Goal: Transaction & Acquisition: Purchase product/service

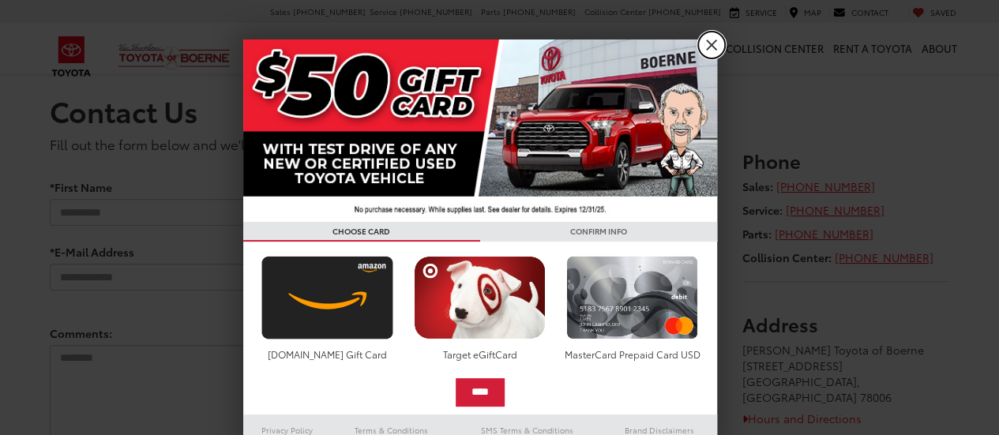
click at [706, 46] on link "X" at bounding box center [711, 45] width 27 height 27
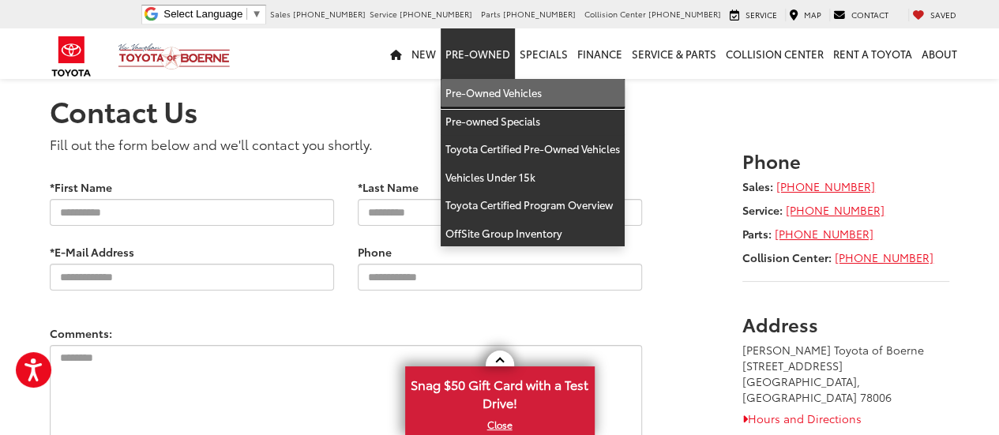
click at [487, 88] on link "Pre-Owned Vehicles" at bounding box center [533, 93] width 184 height 28
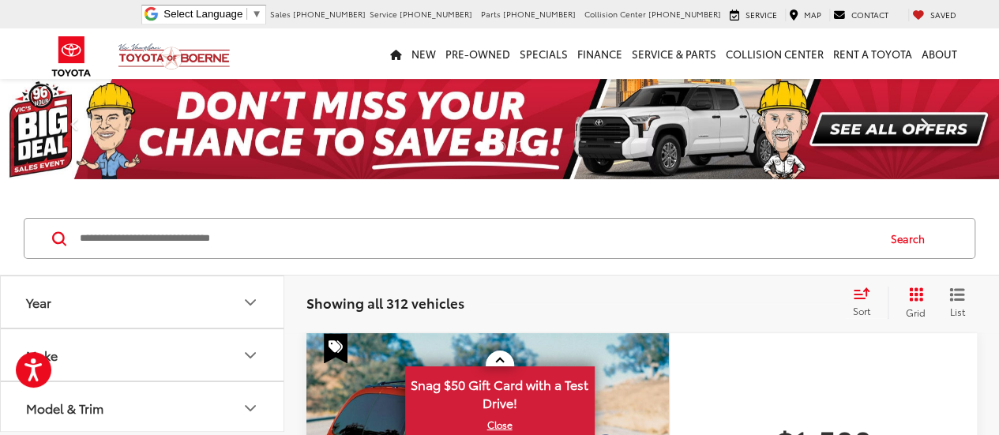
click at [882, 124] on link "Next" at bounding box center [924, 129] width 150 height 100
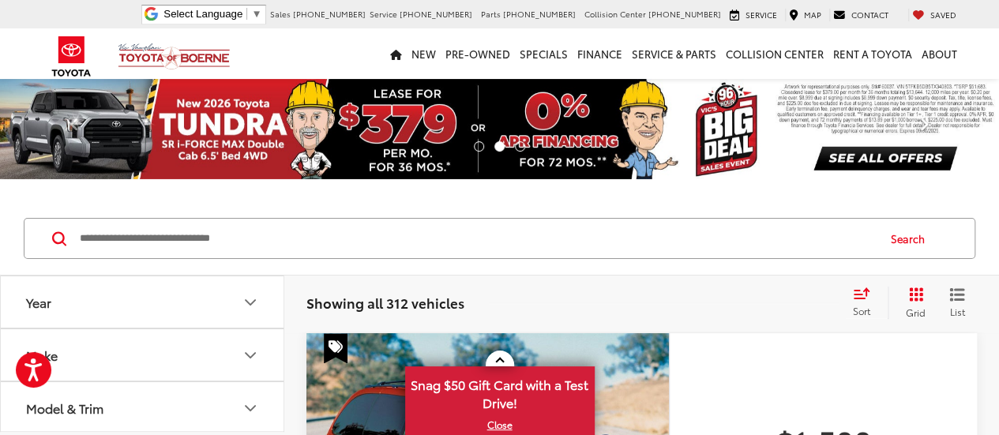
click at [886, 163] on link "Next" at bounding box center [924, 129] width 150 height 100
click at [192, 307] on button "Year" at bounding box center [143, 301] width 284 height 51
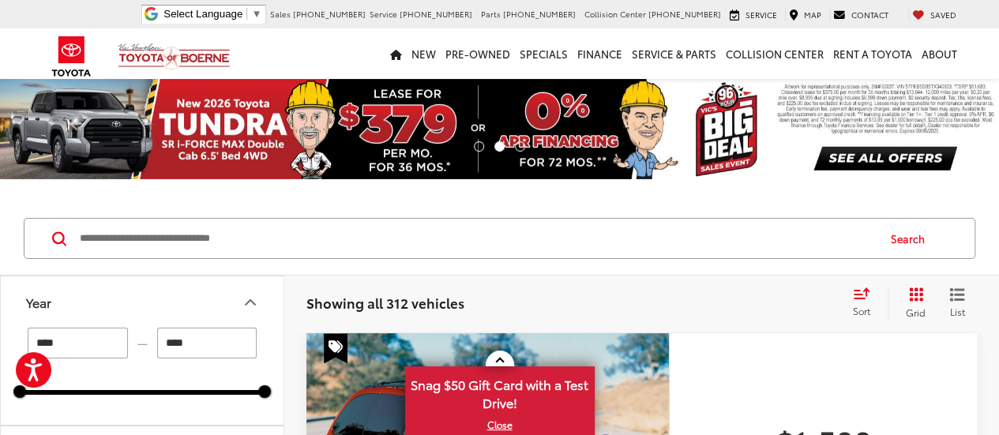
click at [104, 334] on input "****" at bounding box center [78, 343] width 100 height 31
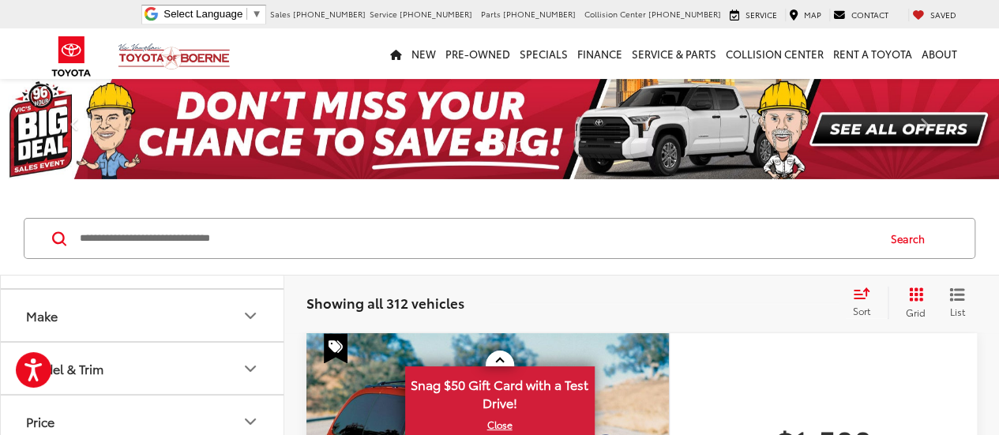
scroll to position [137, 0]
type input "****"
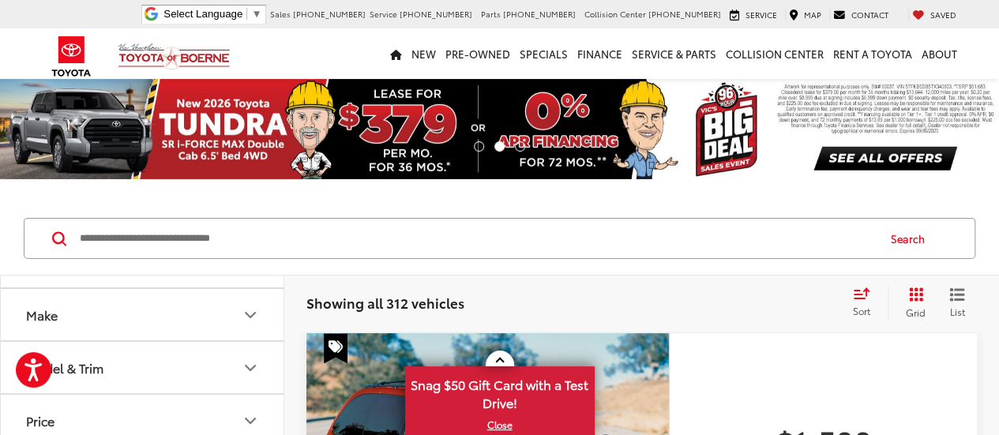
click at [175, 307] on button "Make" at bounding box center [143, 314] width 284 height 51
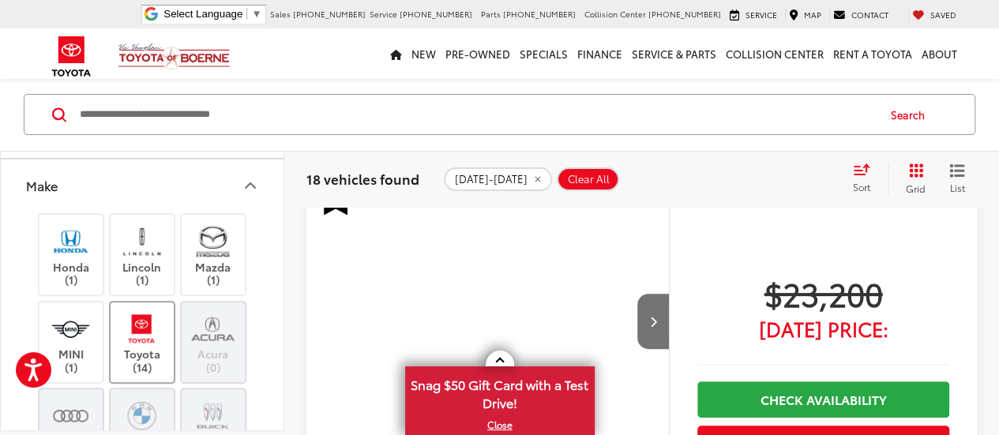
scroll to position [175, 0]
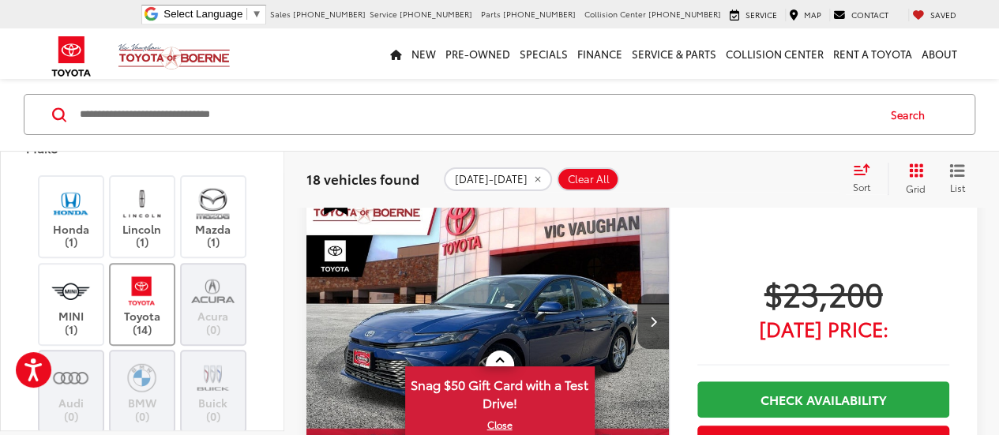
click at [147, 311] on label "Toyota (14)" at bounding box center [143, 305] width 64 height 64
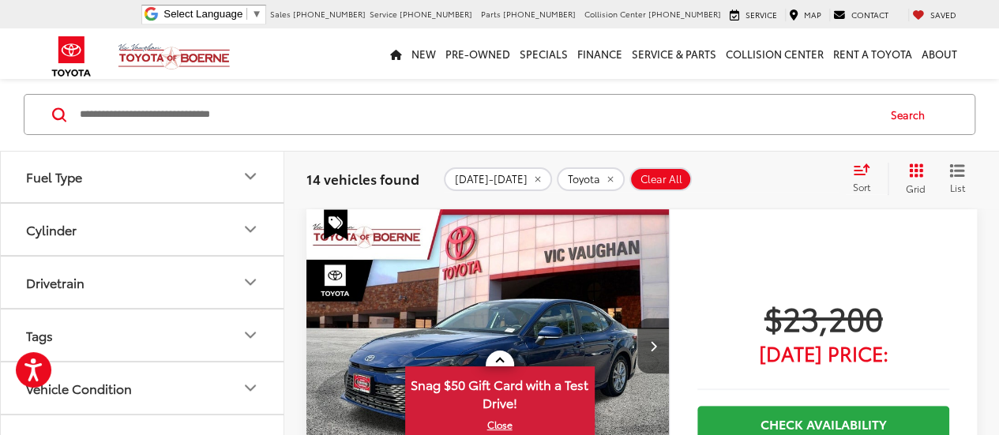
scroll to position [1094, 0]
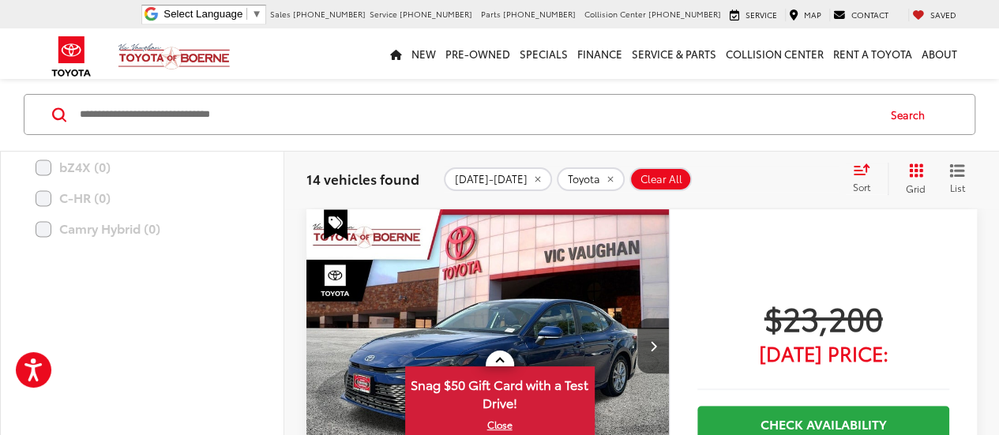
scroll to position [1197, 0]
click at [385, 122] on input "Search by Make, Model, or Keyword" at bounding box center [477, 115] width 798 height 38
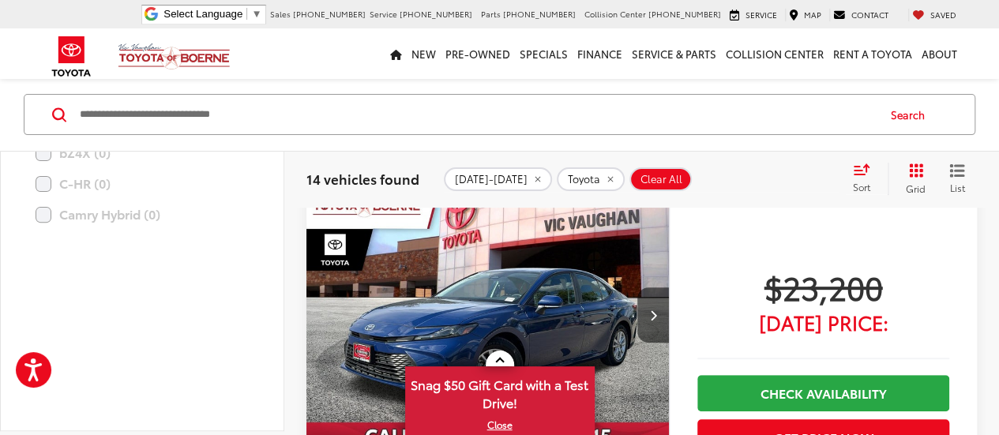
scroll to position [156, 0]
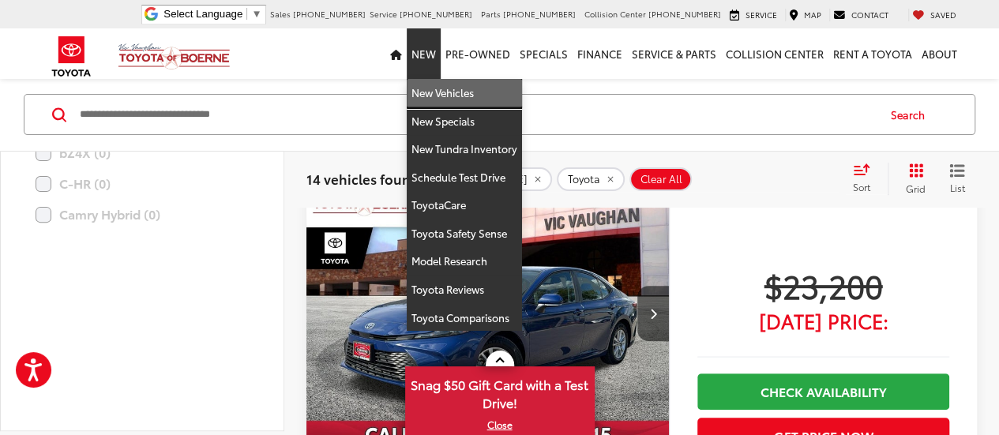
click at [433, 94] on link "New Vehicles" at bounding box center [464, 93] width 115 height 28
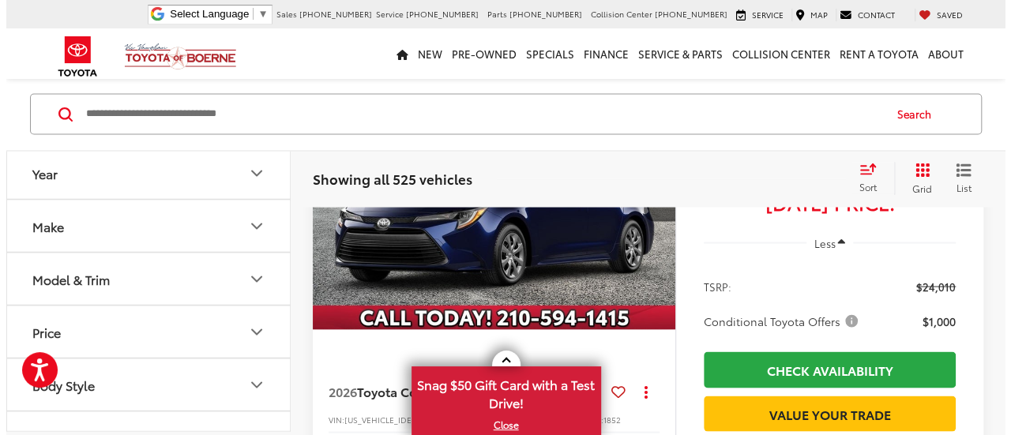
scroll to position [1362, 0]
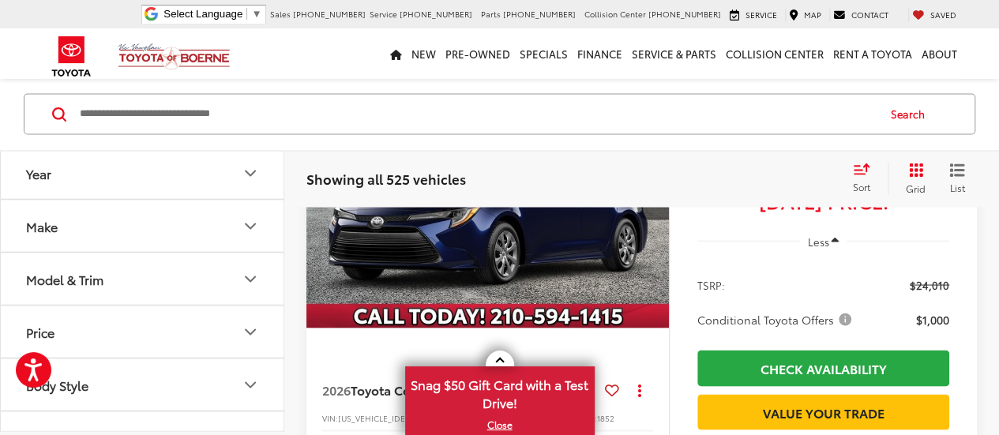
click at [842, 327] on span "Conditional Toyota Offers" at bounding box center [776, 319] width 157 height 16
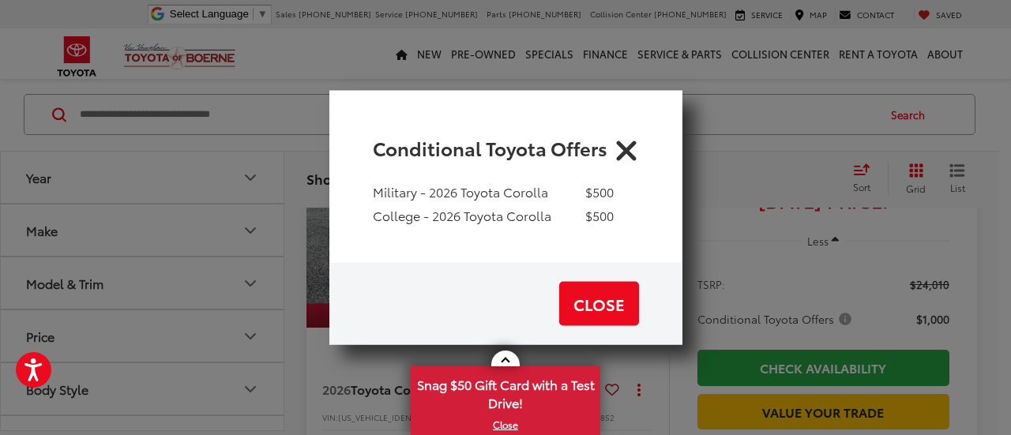
click at [631, 151] on icon "Close" at bounding box center [626, 146] width 25 height 25
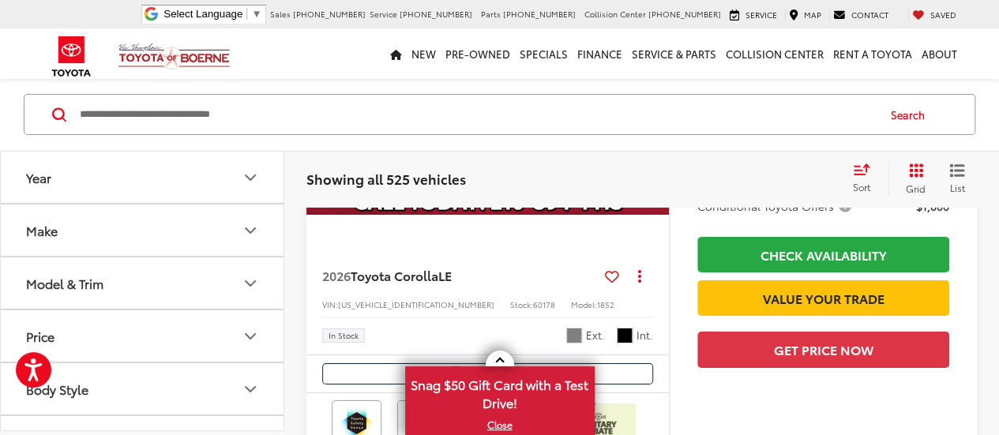
scroll to position [2689, 0]
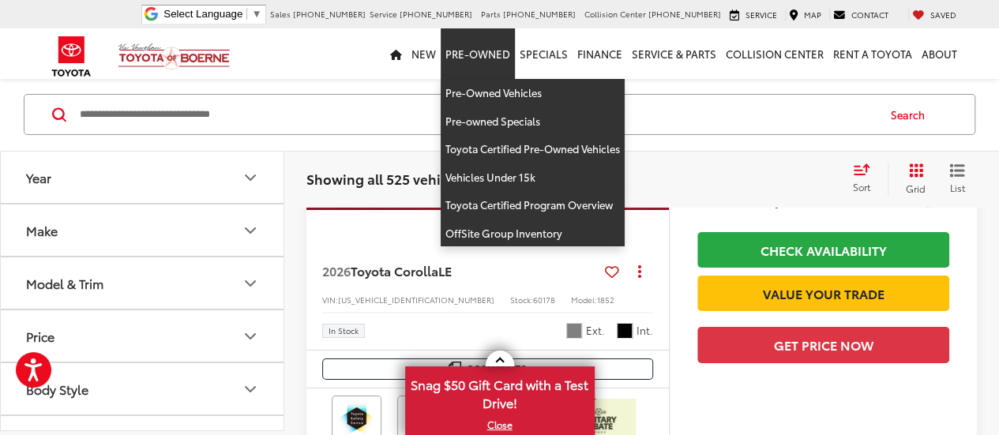
click at [476, 60] on link "Pre-Owned" at bounding box center [478, 53] width 74 height 51
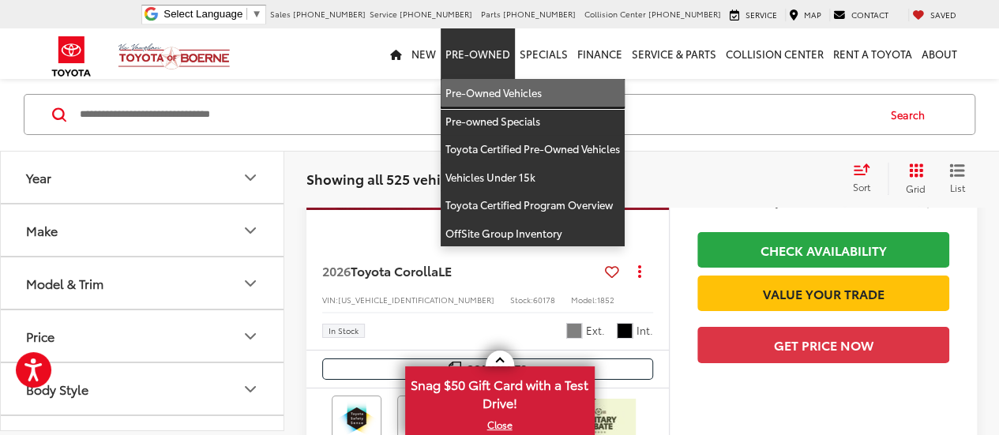
click at [487, 88] on link "Pre-Owned Vehicles" at bounding box center [533, 93] width 184 height 28
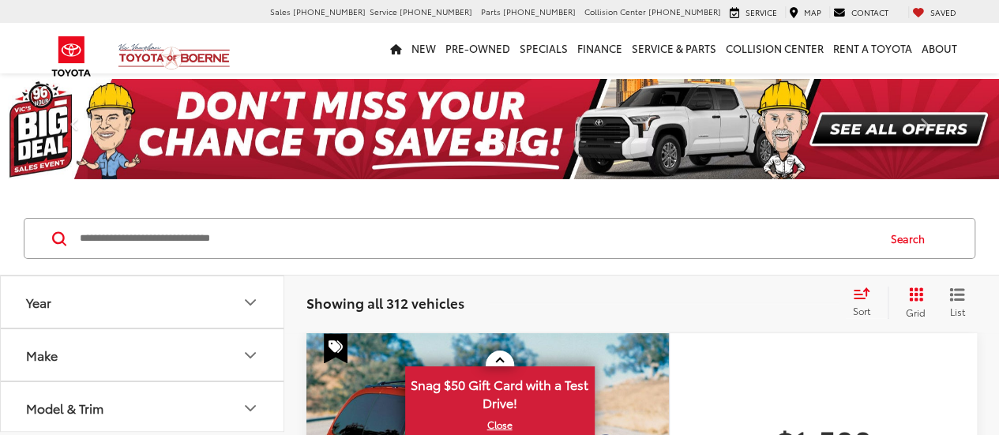
click at [161, 315] on button "Year" at bounding box center [143, 301] width 284 height 51
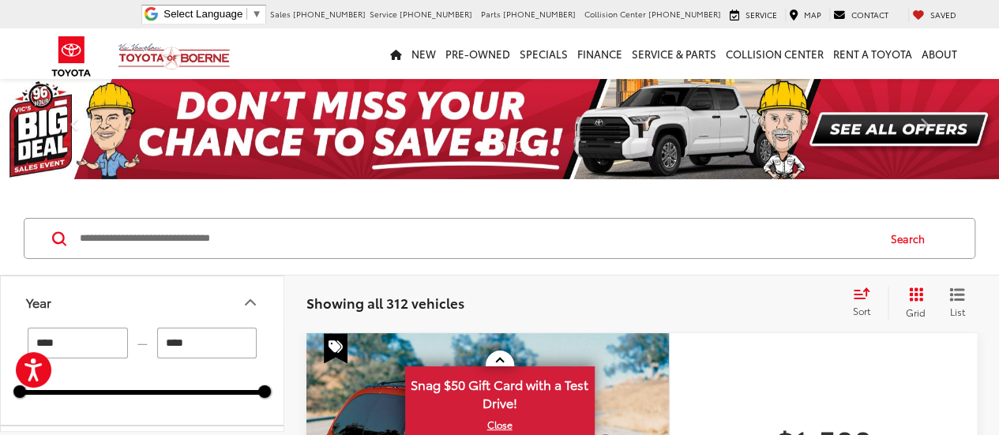
click at [100, 342] on input "****" at bounding box center [78, 343] width 100 height 31
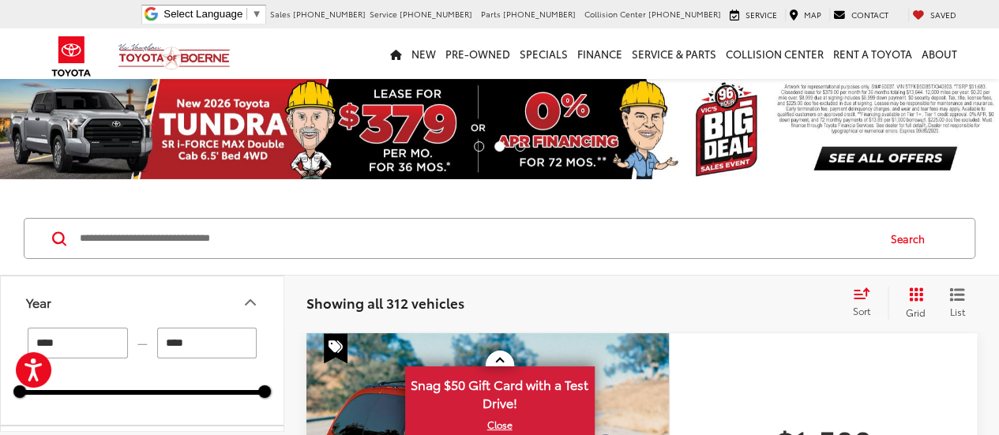
click at [212, 344] on input "****" at bounding box center [207, 343] width 100 height 31
click at [88, 347] on input "****" at bounding box center [78, 343] width 100 height 31
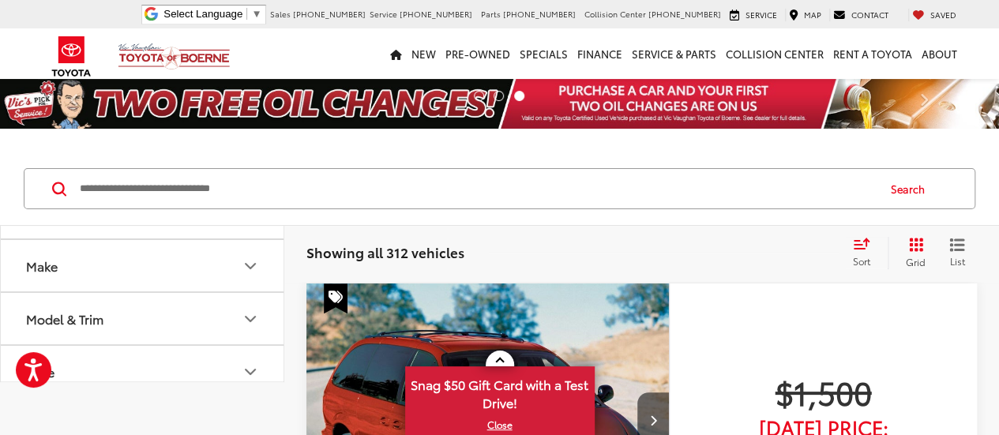
scroll to position [144, 0]
type input "****"
click at [131, 274] on button "Make" at bounding box center [143, 258] width 284 height 51
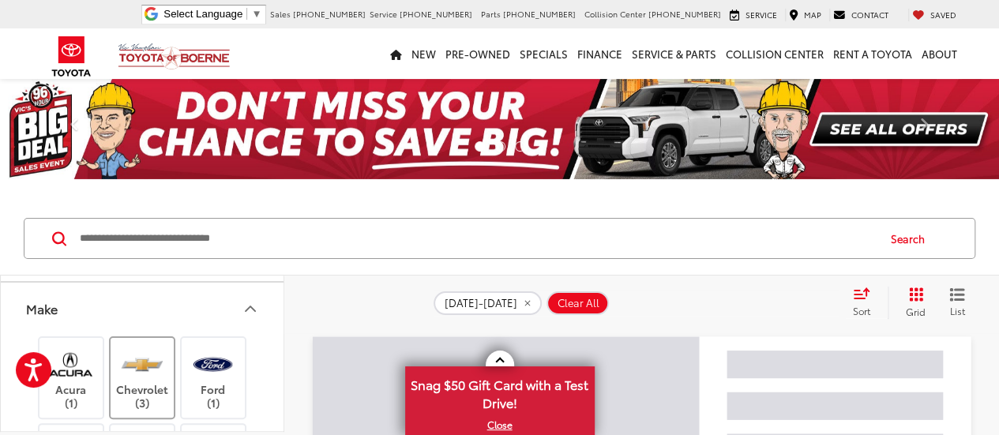
drag, startPoint x: 131, startPoint y: 274, endPoint x: 111, endPoint y: 344, distance: 73.2
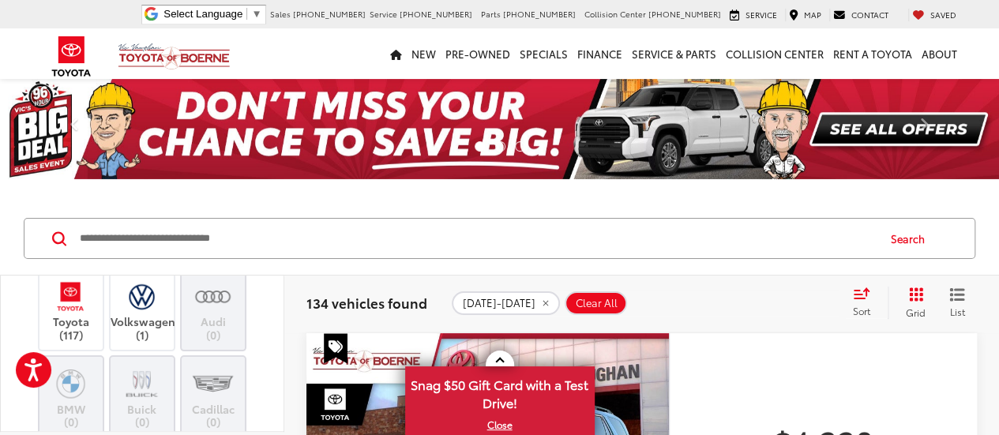
scroll to position [538, 0]
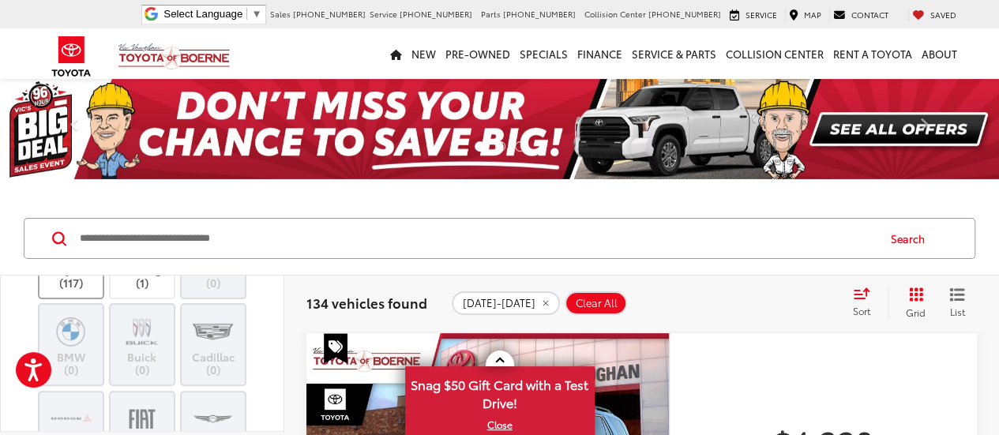
click at [77, 263] on img at bounding box center [70, 244] width 43 height 37
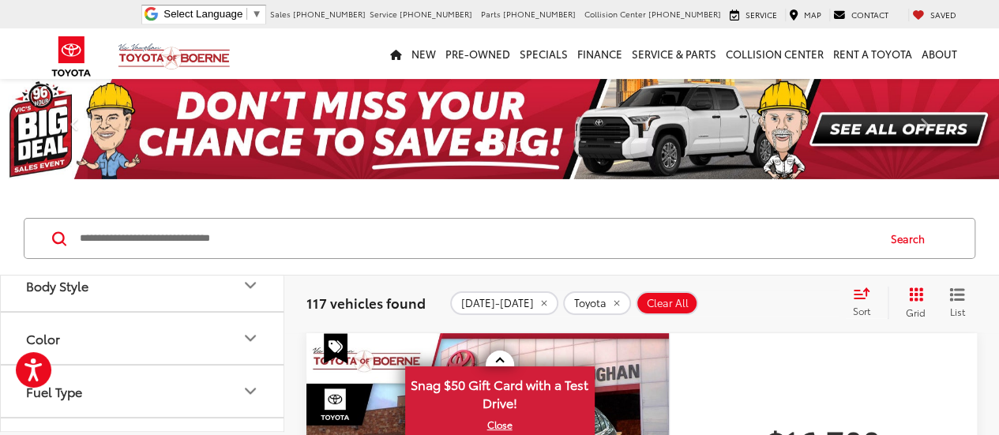
scroll to position [1071, 0]
click at [250, 180] on icon "Model & Trim" at bounding box center [250, 170] width 19 height 19
click at [106, 201] on label "Corolla (9)" at bounding box center [142, 187] width 213 height 28
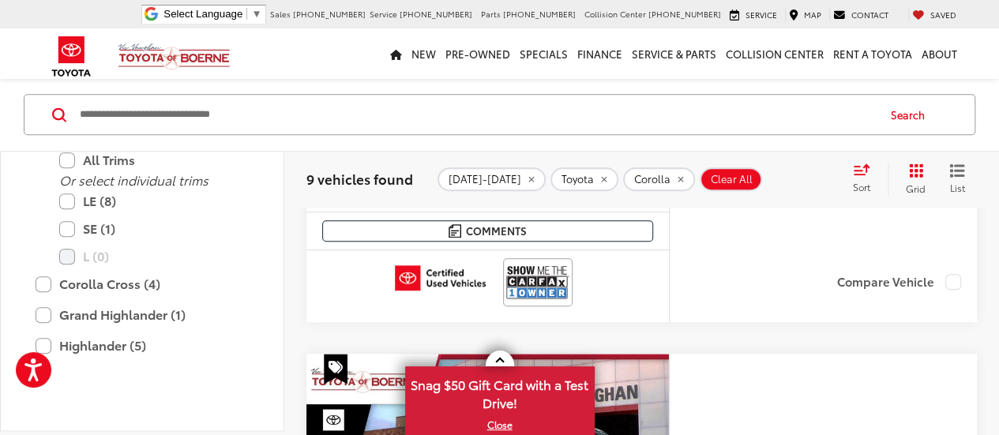
scroll to position [573, 0]
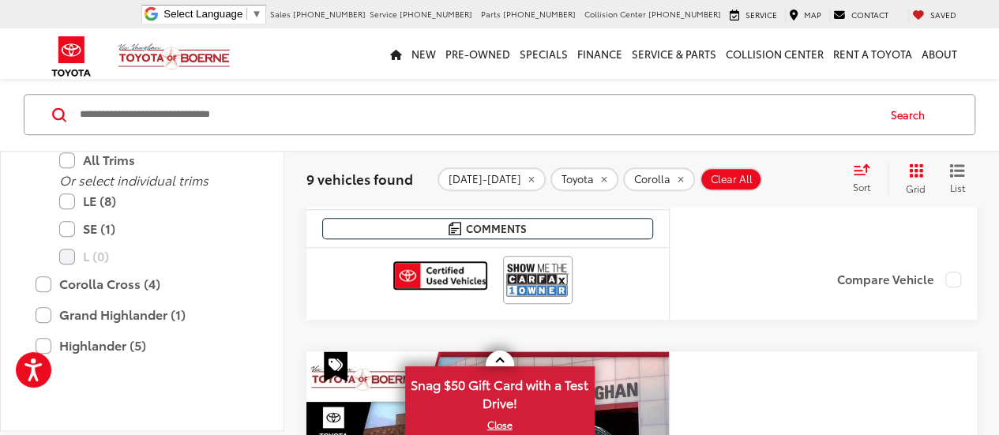
click at [454, 274] on img at bounding box center [440, 275] width 91 height 25
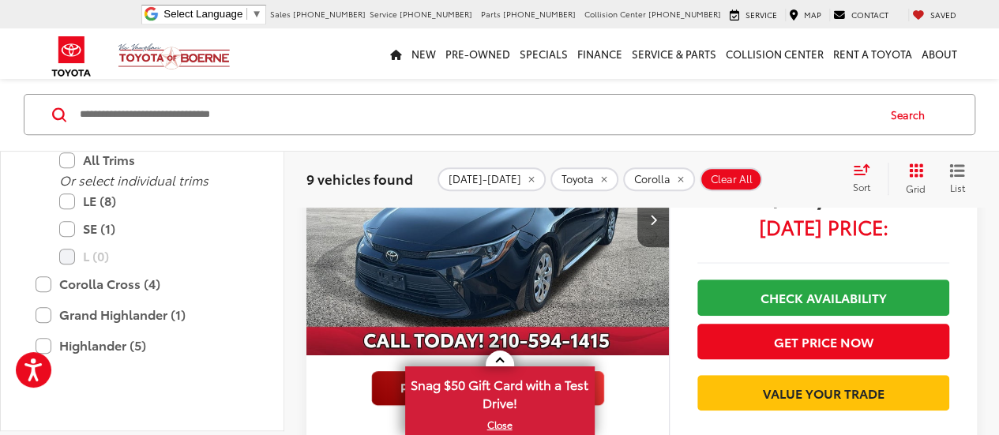
scroll to position [242, 0]
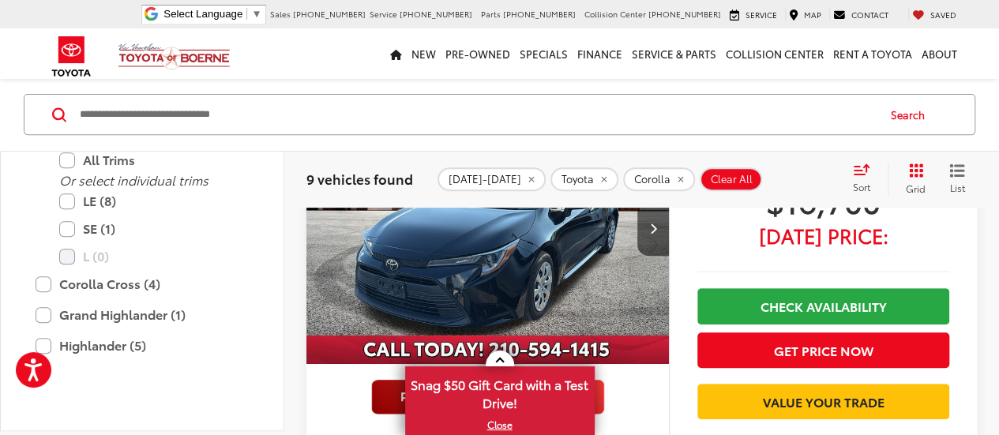
click at [613, 290] on img "2024 Toyota Corolla LE 0" at bounding box center [486, 228] width 365 height 273
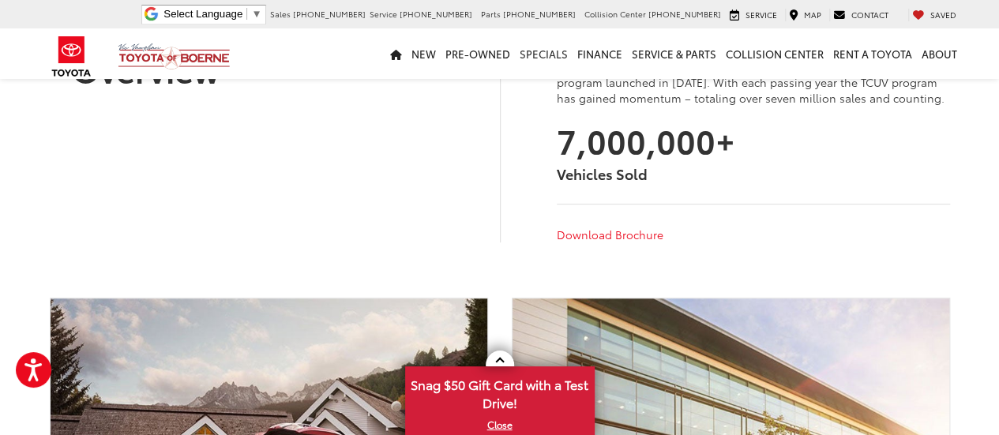
scroll to position [443, 0]
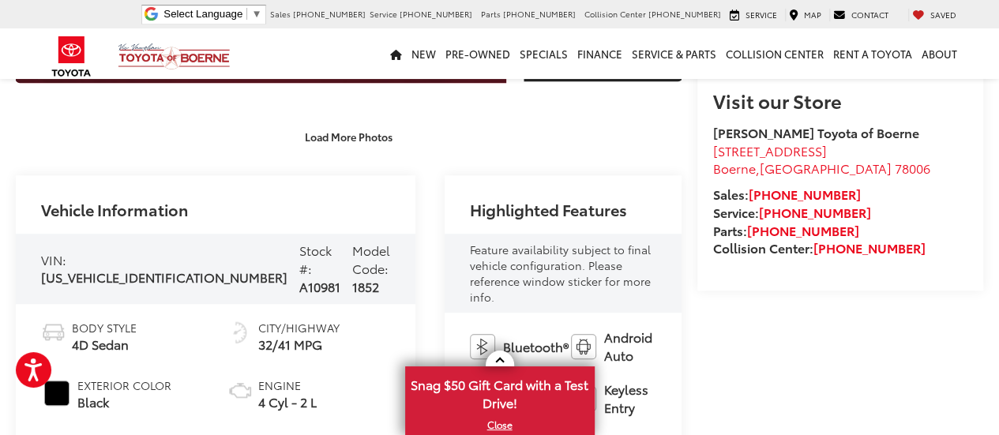
scroll to position [464, 0]
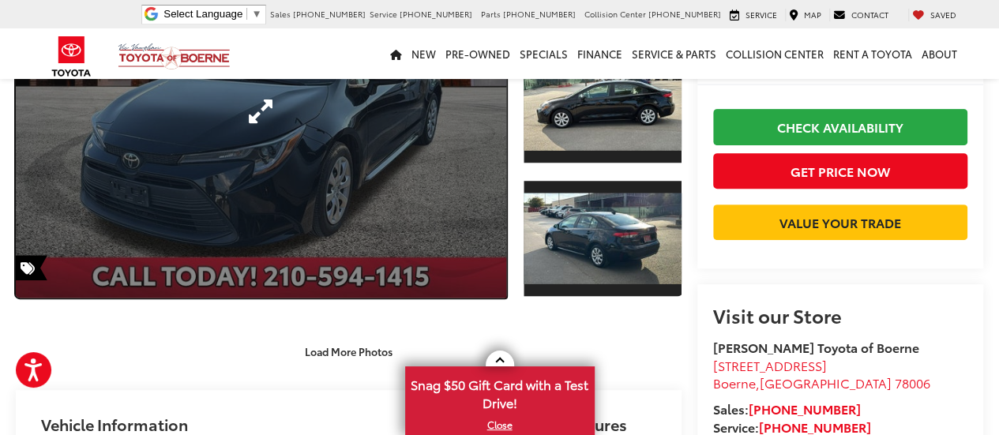
click at [325, 179] on link "Expand Photo 0" at bounding box center [261, 111] width 491 height 373
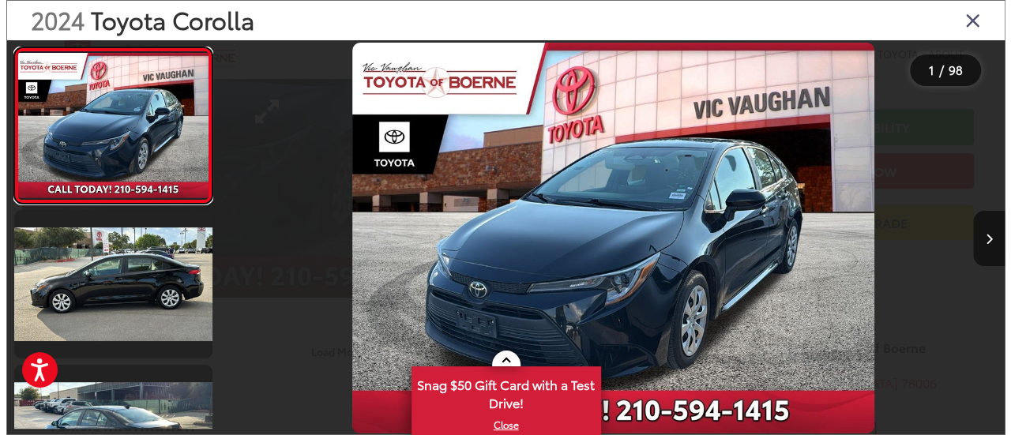
scroll to position [251, 0]
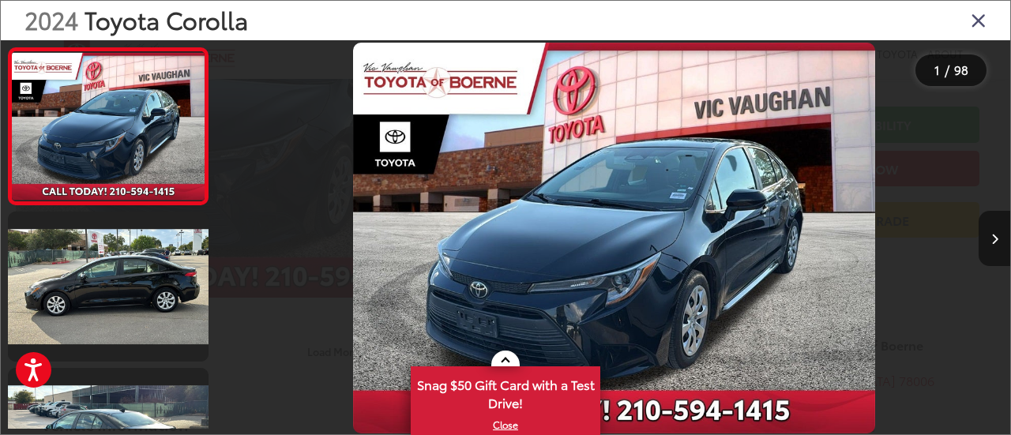
click at [987, 239] on button "Next image" at bounding box center [995, 238] width 32 height 55
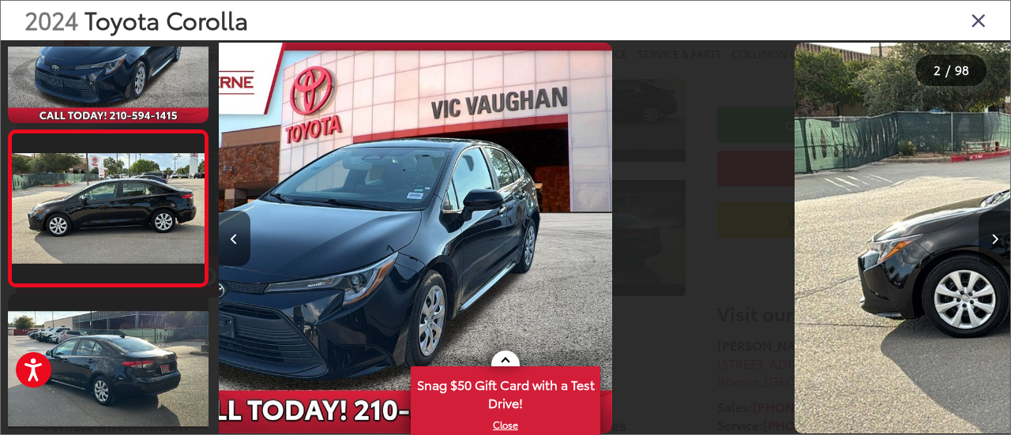
scroll to position [90, 0]
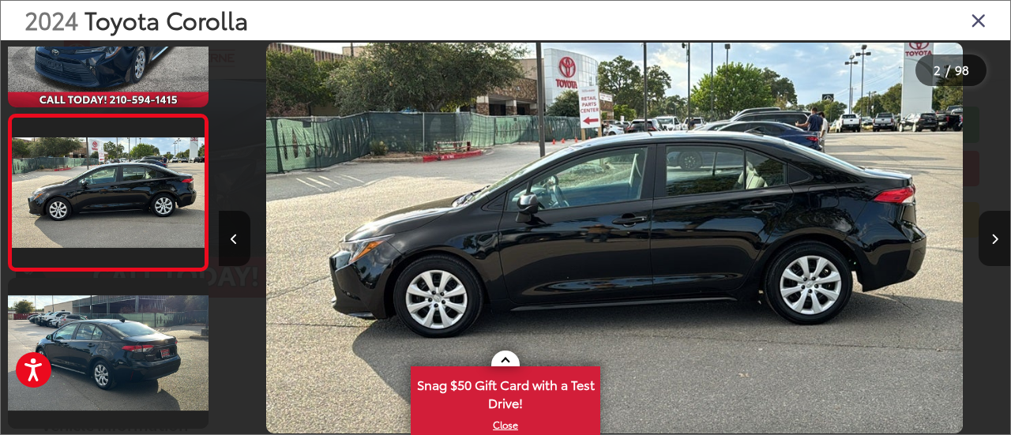
click at [987, 239] on button "Next image" at bounding box center [995, 238] width 32 height 55
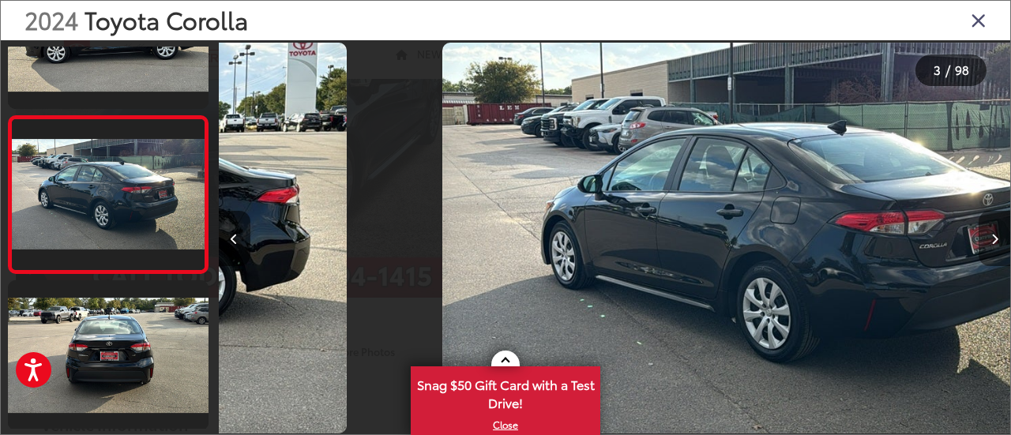
scroll to position [247, 0]
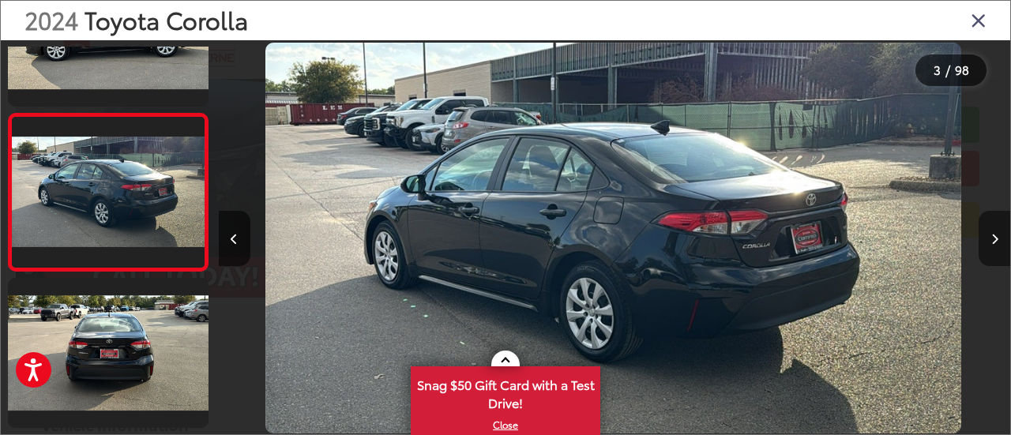
click at [987, 239] on button "Next image" at bounding box center [995, 238] width 32 height 55
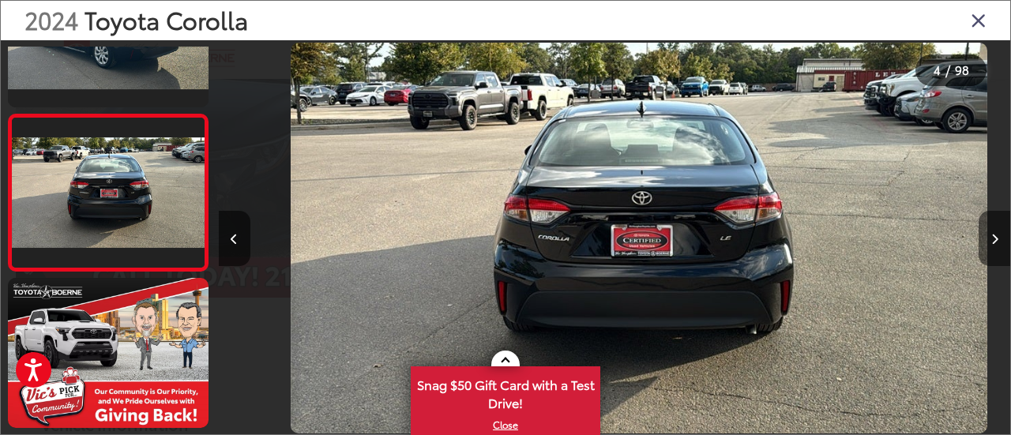
scroll to position [0, 2376]
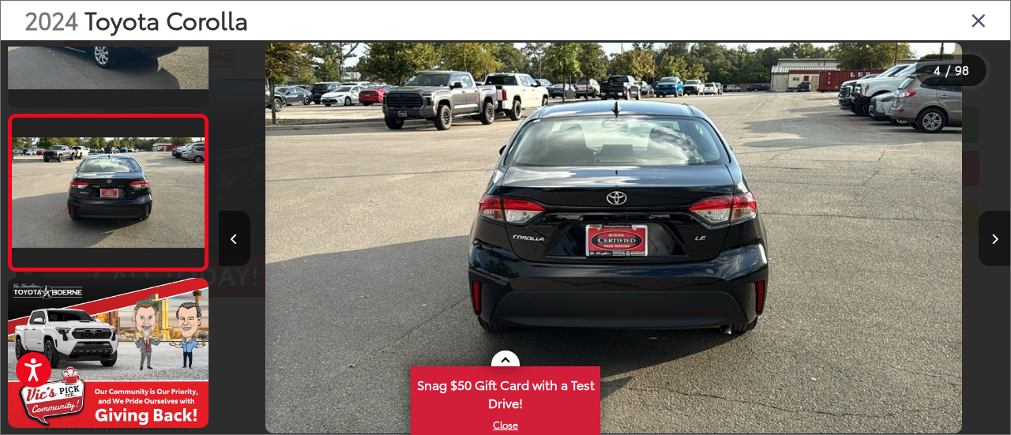
click at [987, 239] on button "Next image" at bounding box center [995, 238] width 32 height 55
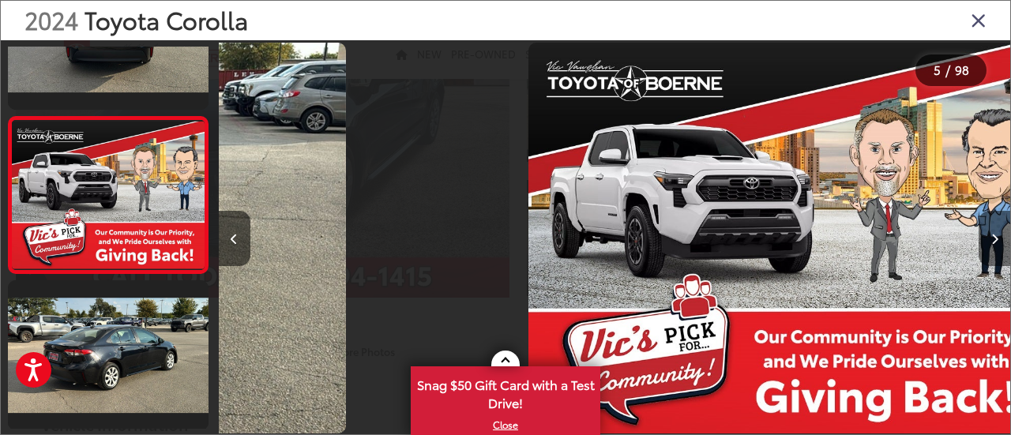
scroll to position [560, 0]
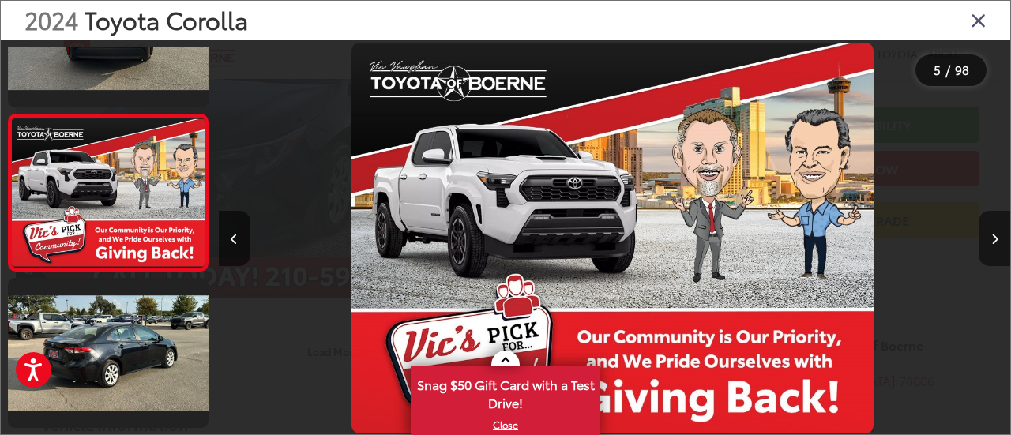
click at [987, 239] on button "Next image" at bounding box center [995, 238] width 32 height 55
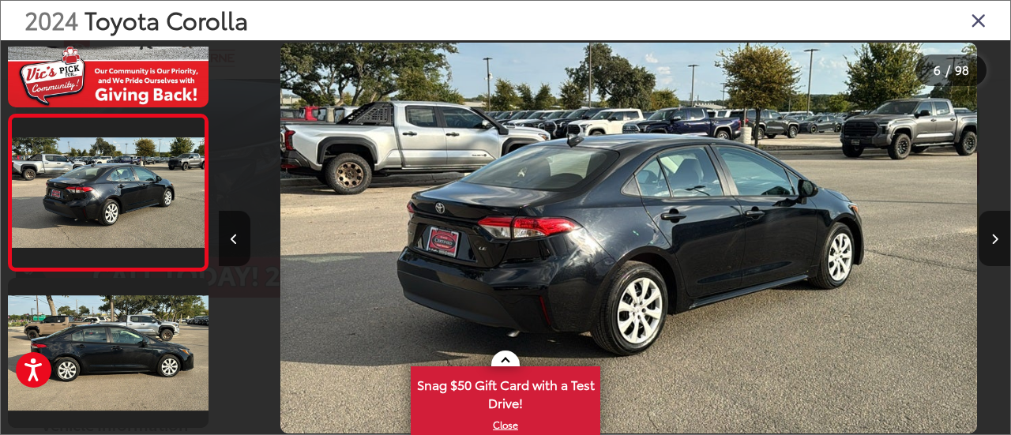
scroll to position [0, 3961]
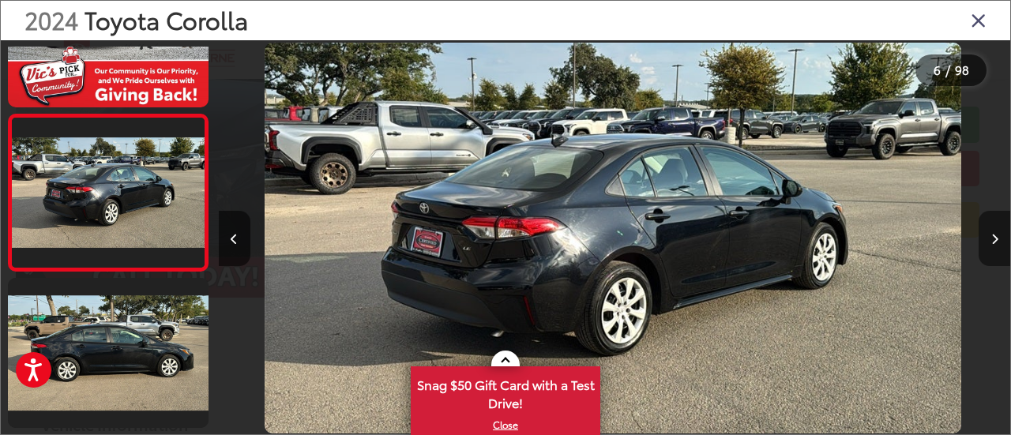
click at [987, 239] on button "Next image" at bounding box center [995, 238] width 32 height 55
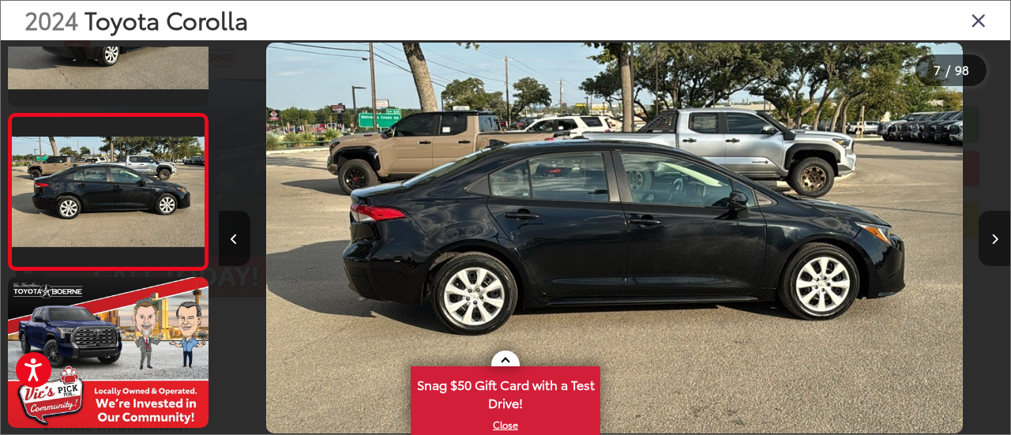
scroll to position [0, 4753]
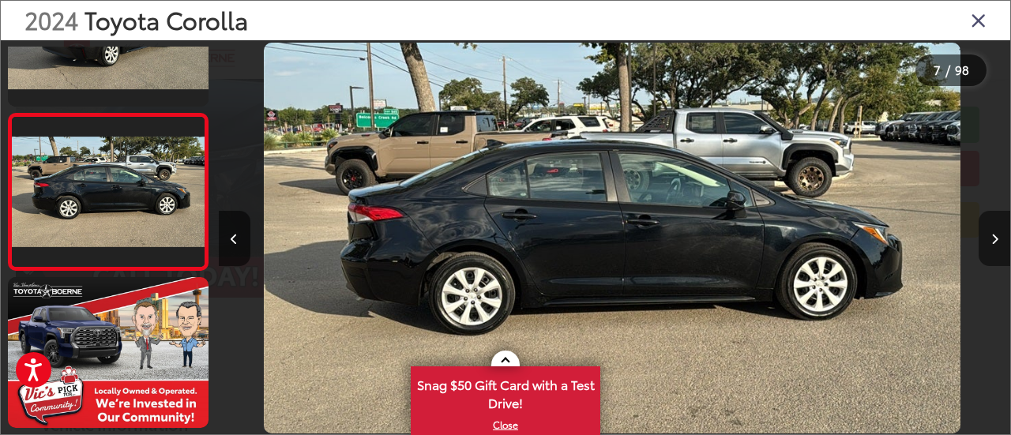
click at [987, 239] on button "Next image" at bounding box center [995, 238] width 32 height 55
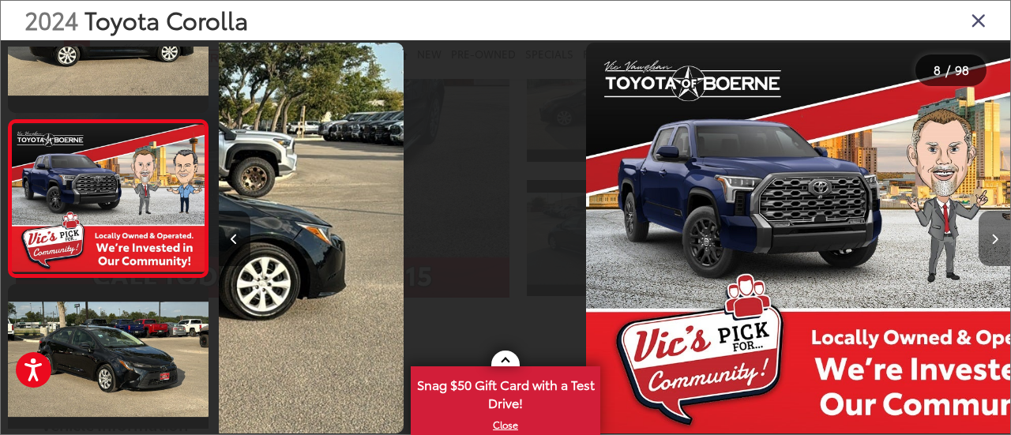
scroll to position [1030, 0]
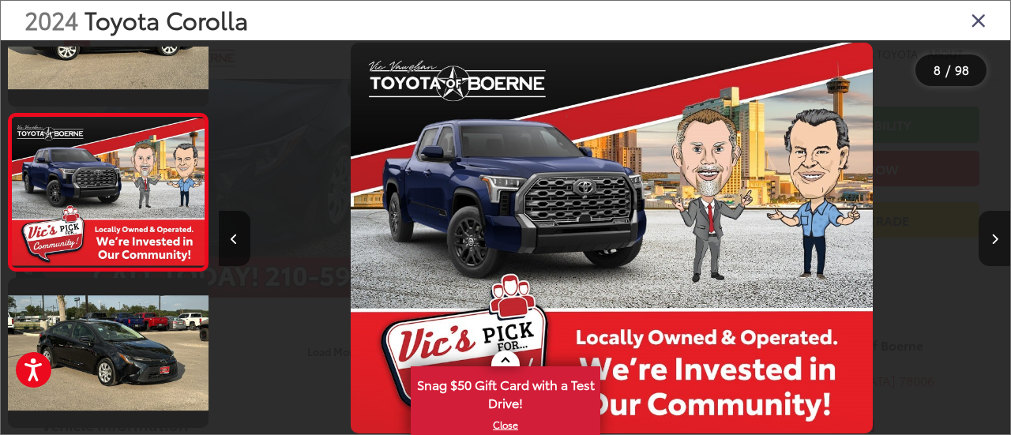
click at [987, 239] on button "Next image" at bounding box center [995, 238] width 32 height 55
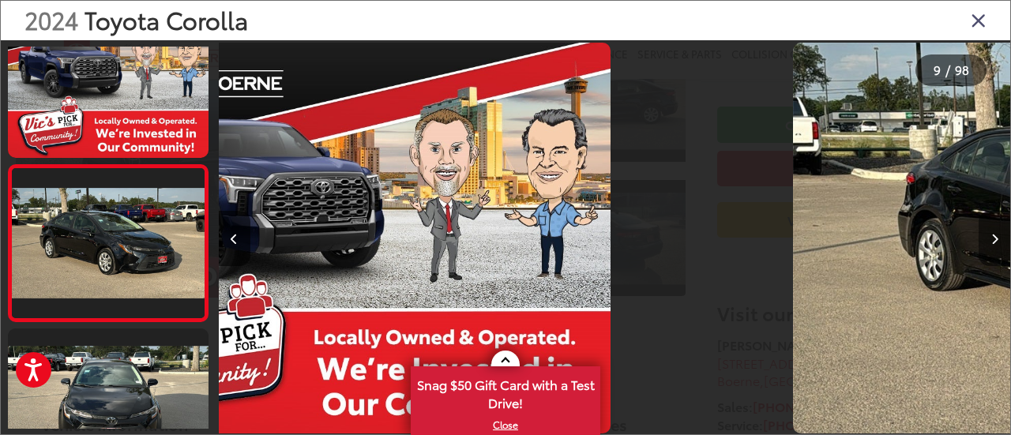
scroll to position [0, 0]
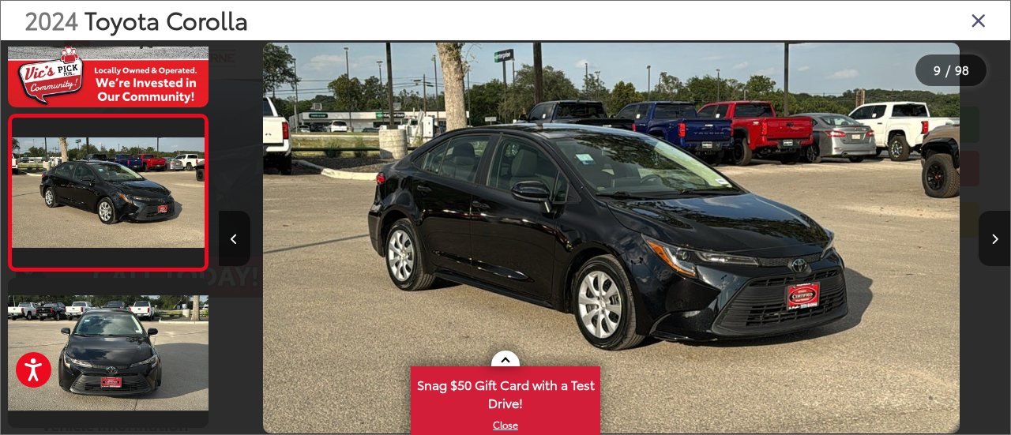
click at [987, 239] on button "Next image" at bounding box center [995, 238] width 32 height 55
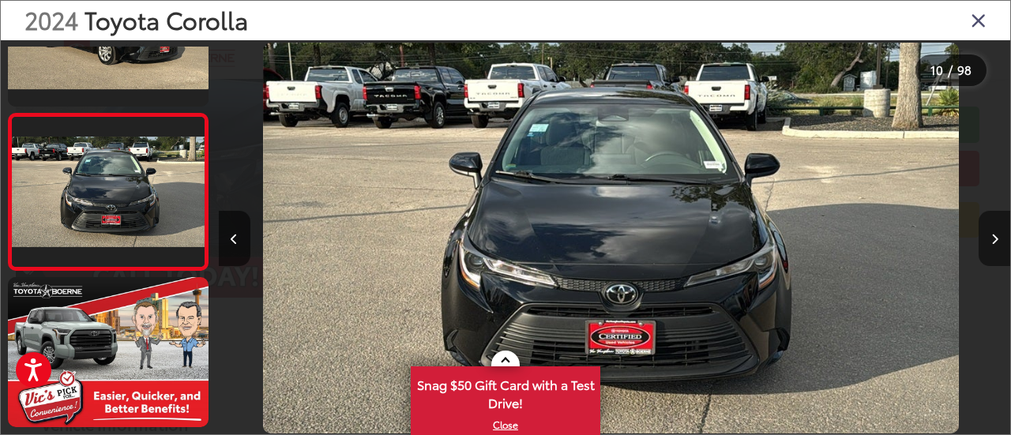
click at [987, 239] on button "Next image" at bounding box center [995, 238] width 32 height 55
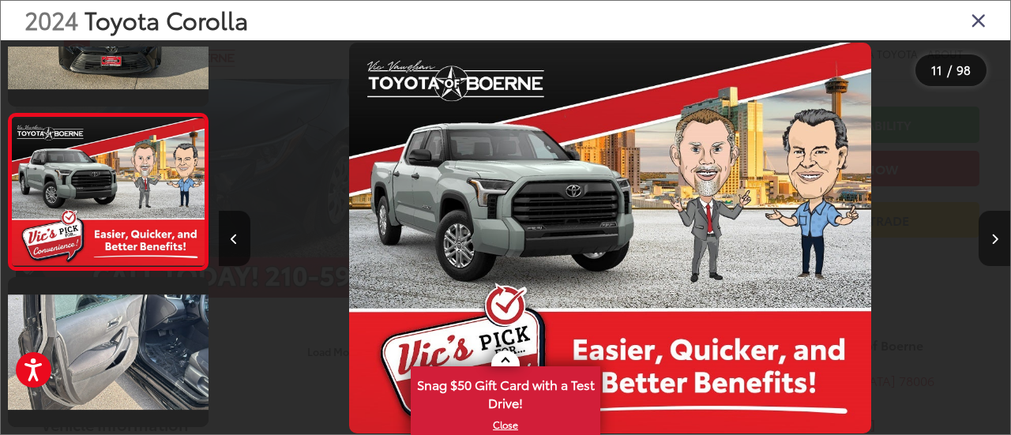
click at [987, 239] on button "Next image" at bounding box center [995, 238] width 32 height 55
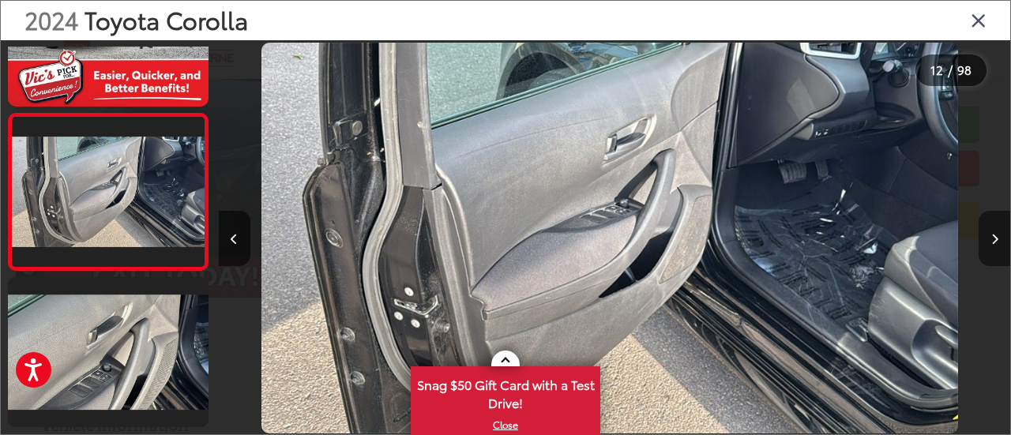
click at [987, 239] on button "Next image" at bounding box center [995, 238] width 32 height 55
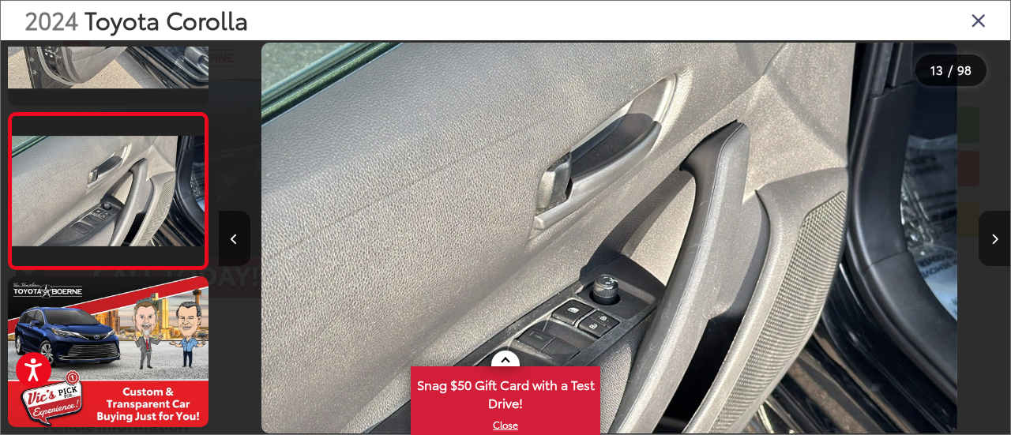
click at [987, 239] on button "Next image" at bounding box center [995, 238] width 32 height 55
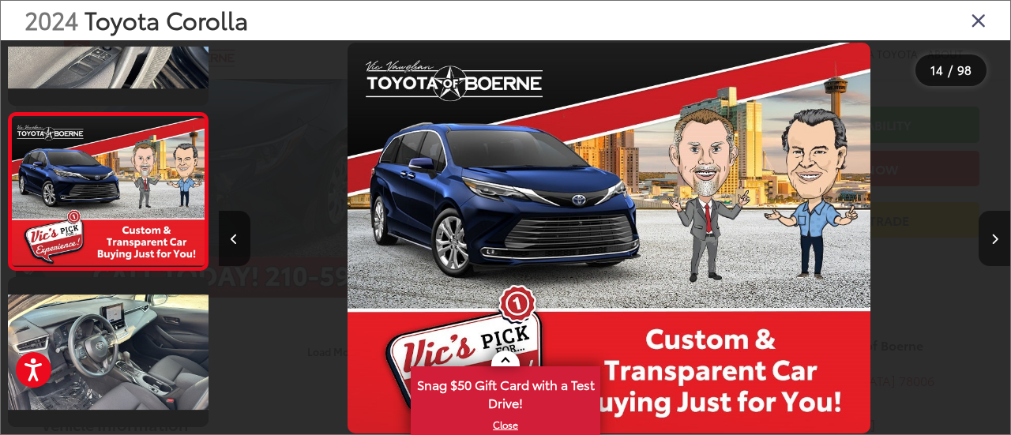
click at [987, 239] on button "Next image" at bounding box center [995, 238] width 32 height 55
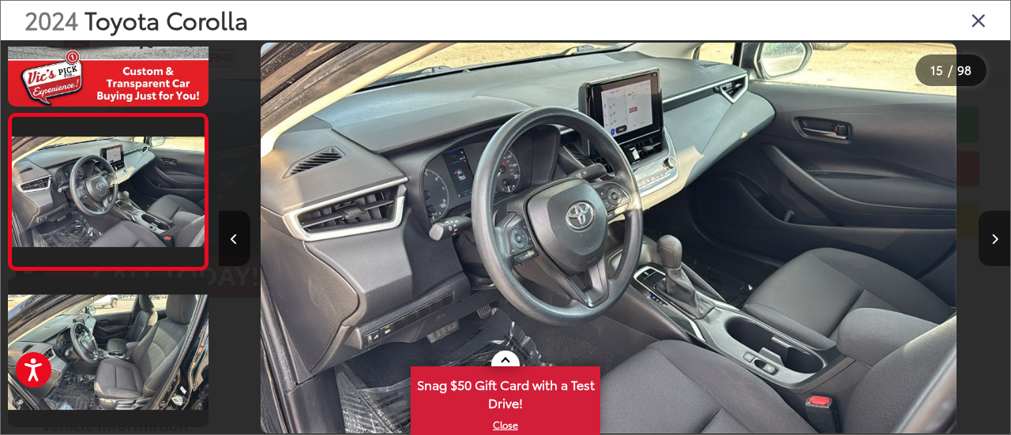
click at [998, 241] on button "Next image" at bounding box center [995, 238] width 32 height 55
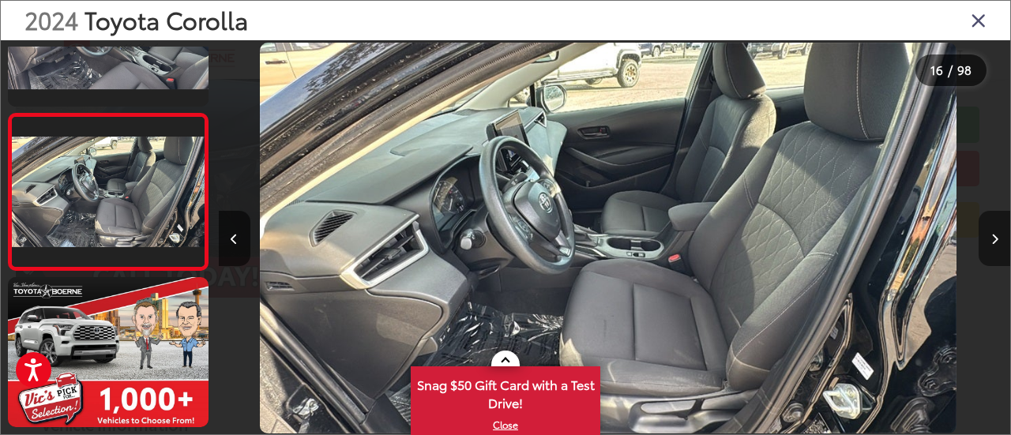
click at [998, 241] on button "Next image" at bounding box center [995, 238] width 32 height 55
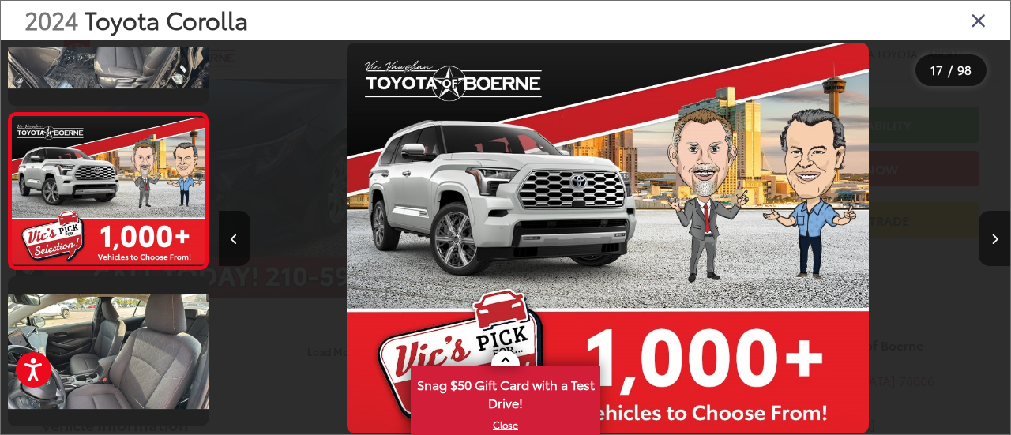
click at [998, 241] on button "Next image" at bounding box center [995, 238] width 32 height 55
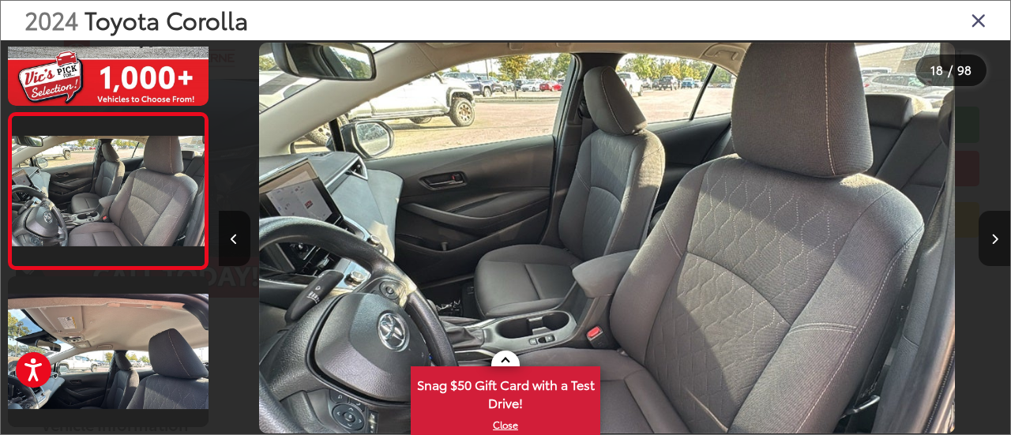
click at [998, 241] on button "Next image" at bounding box center [995, 238] width 32 height 55
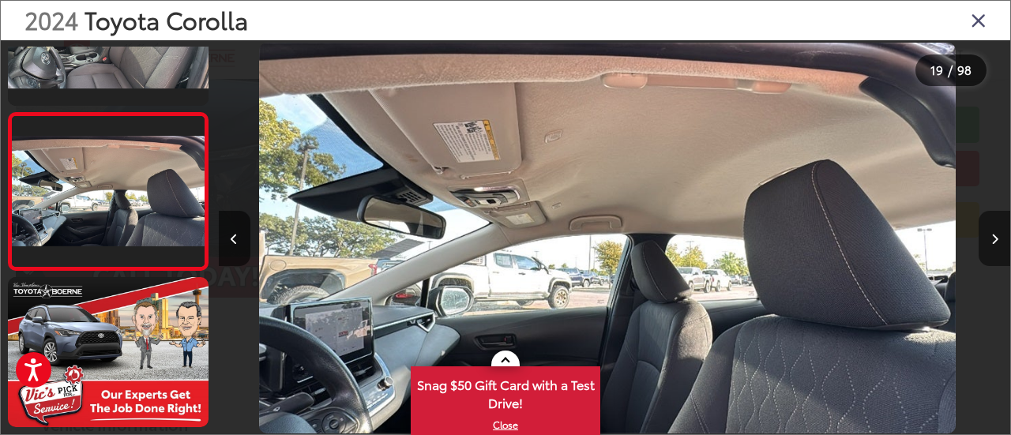
click at [998, 241] on button "Next image" at bounding box center [995, 238] width 32 height 55
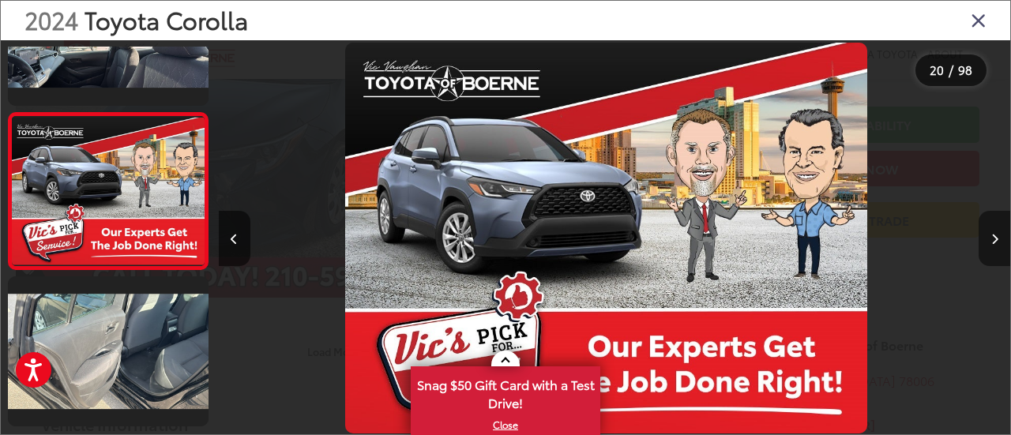
click at [993, 239] on icon "Next image" at bounding box center [994, 239] width 7 height 11
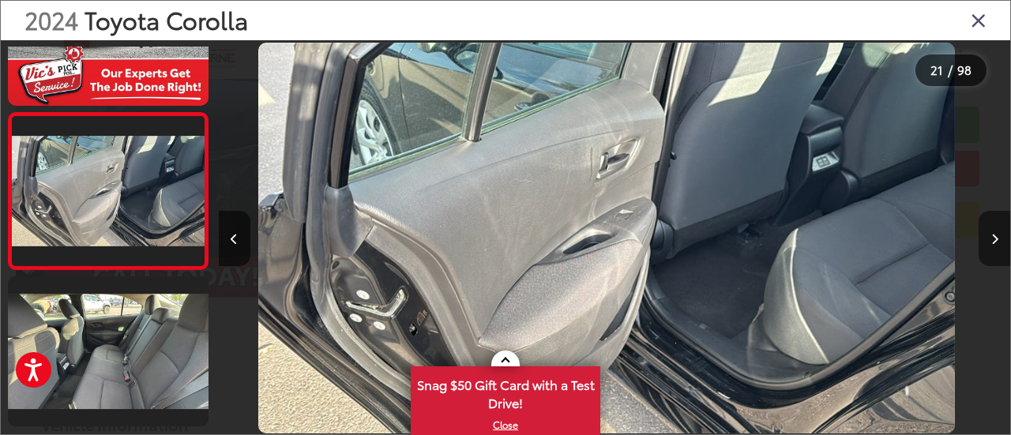
click at [993, 239] on icon "Next image" at bounding box center [994, 239] width 7 height 11
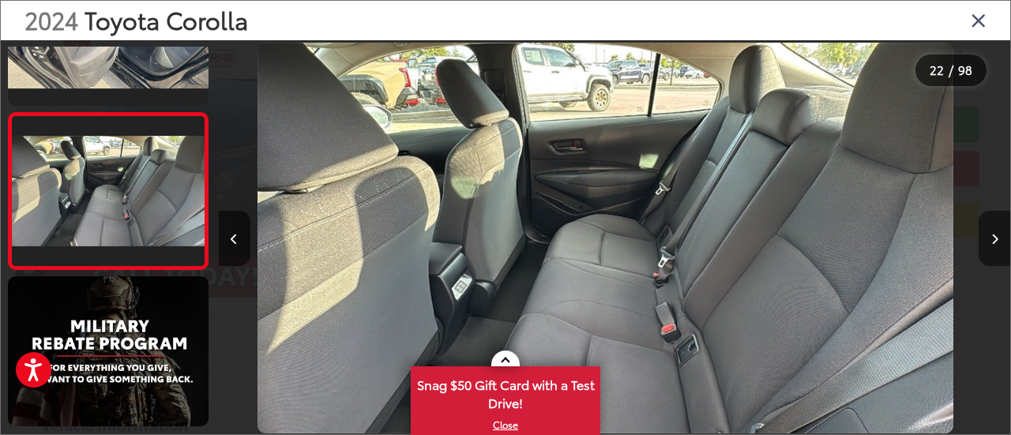
click at [993, 239] on icon "Next image" at bounding box center [994, 239] width 7 height 11
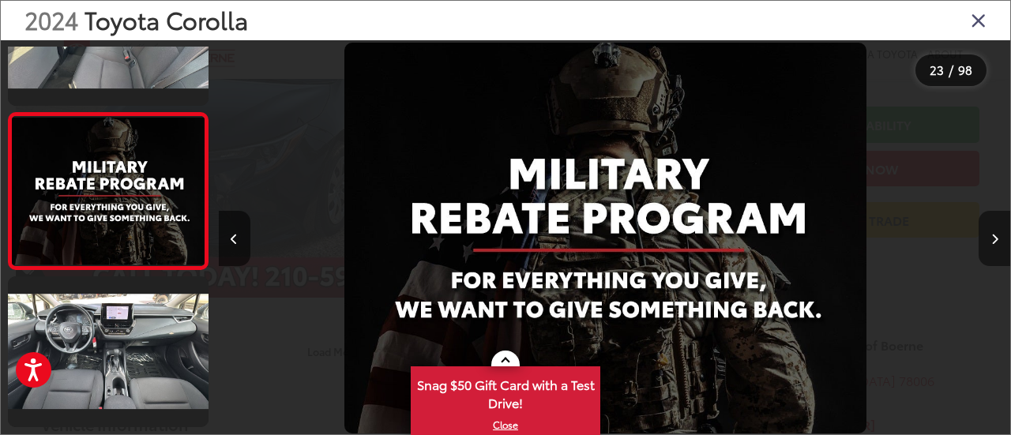
click at [993, 239] on icon "Next image" at bounding box center [994, 239] width 7 height 11
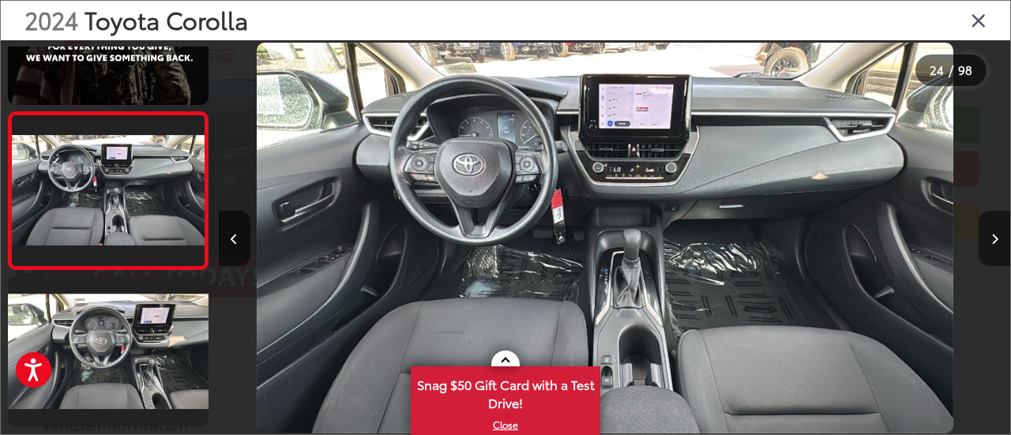
click at [993, 239] on icon "Next image" at bounding box center [994, 239] width 7 height 11
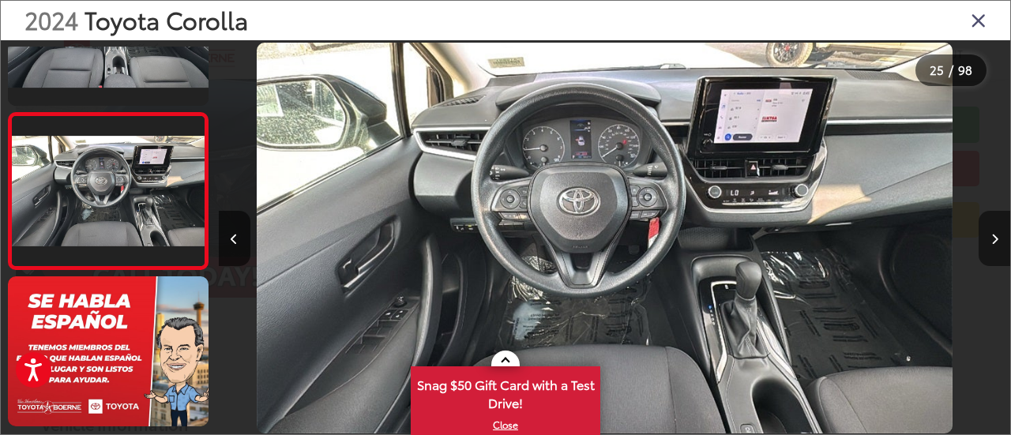
click at [998, 239] on button "Next image" at bounding box center [995, 238] width 32 height 55
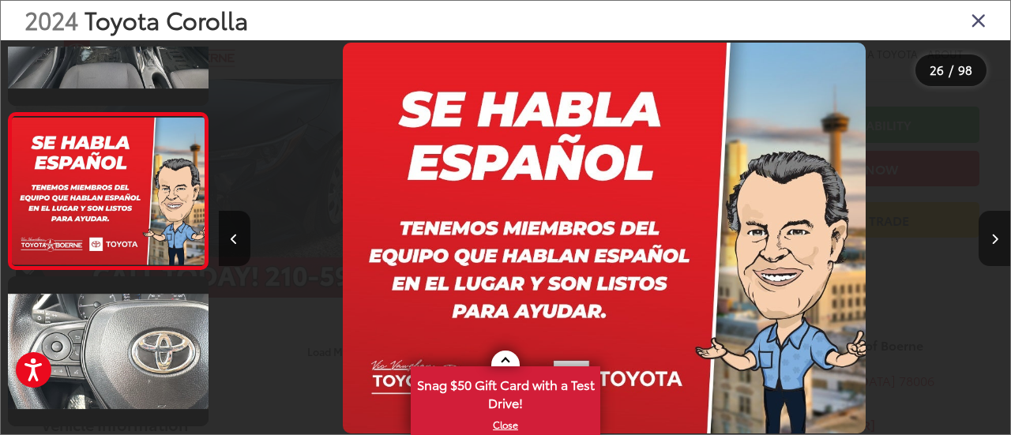
click at [998, 239] on button "Next image" at bounding box center [995, 238] width 32 height 55
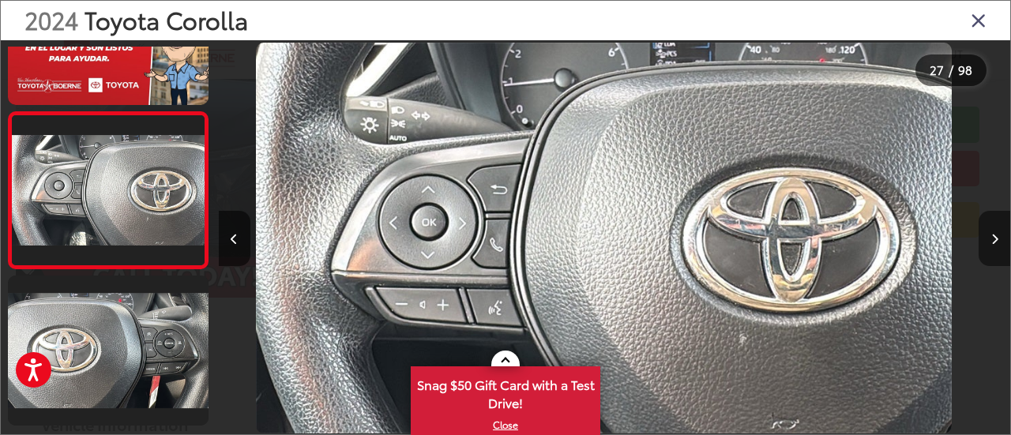
click at [998, 239] on button "Next image" at bounding box center [995, 238] width 32 height 55
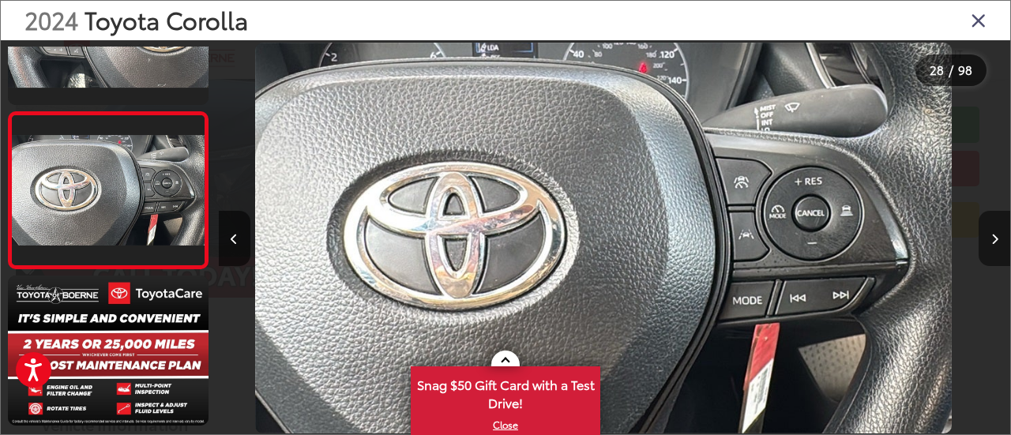
click at [998, 239] on button "Next image" at bounding box center [995, 238] width 32 height 55
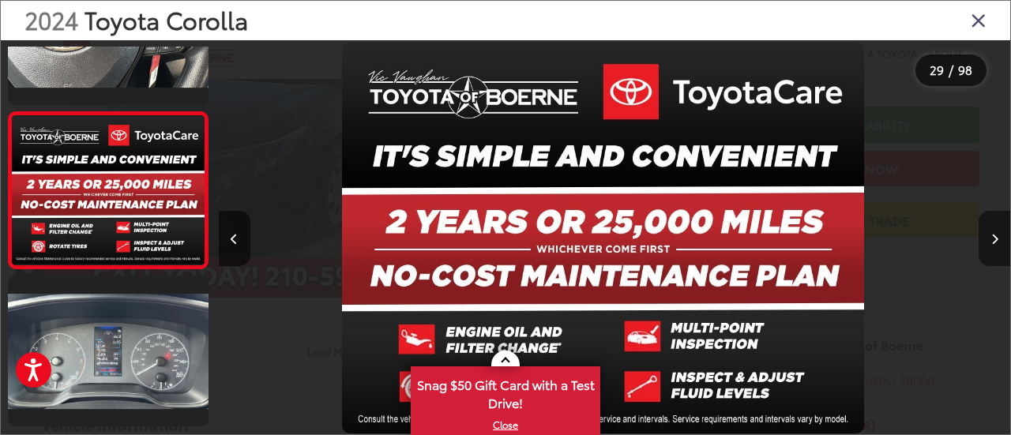
click at [998, 239] on button "Next image" at bounding box center [995, 238] width 32 height 55
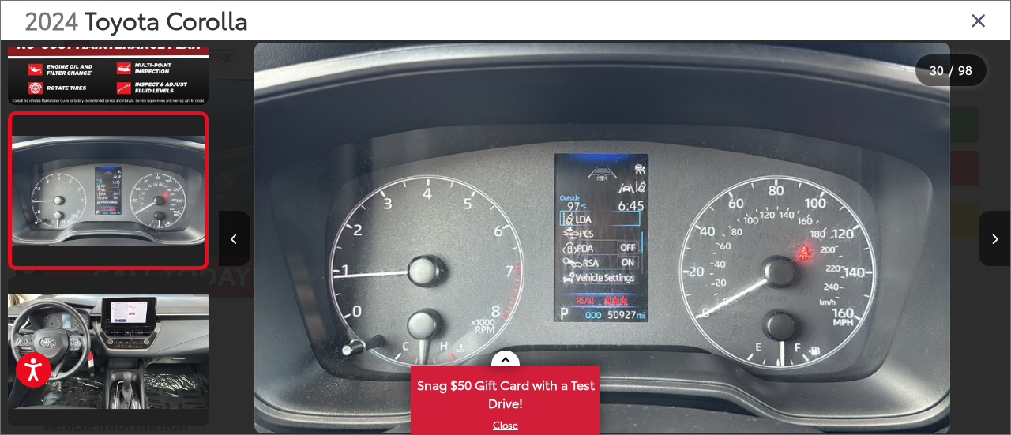
click at [998, 239] on button "Next image" at bounding box center [995, 238] width 32 height 55
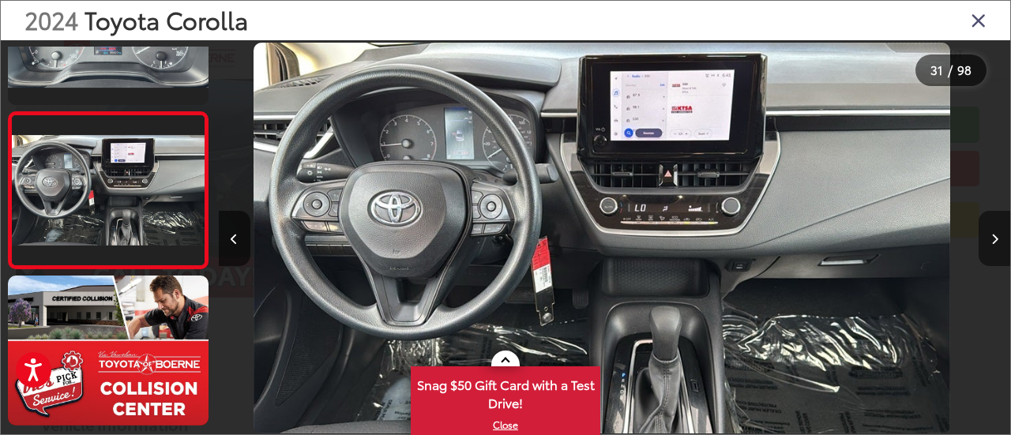
click at [998, 239] on button "Next image" at bounding box center [995, 238] width 32 height 55
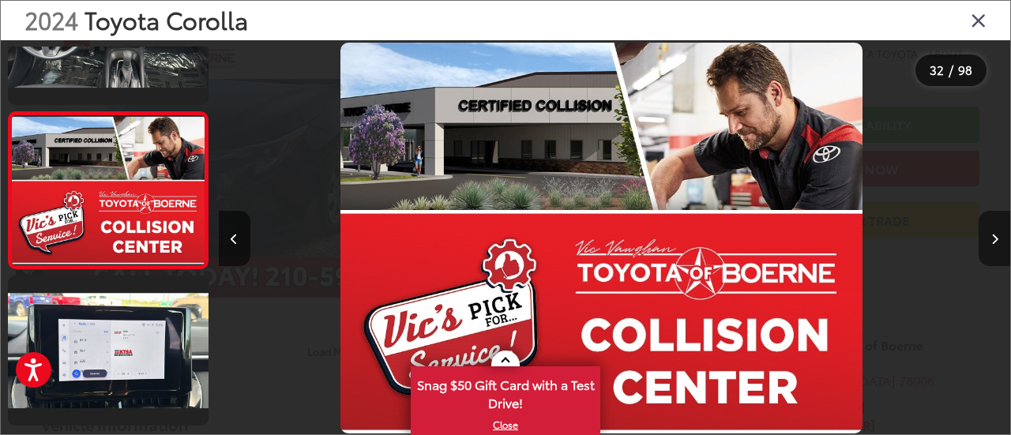
click at [998, 239] on button "Next image" at bounding box center [995, 238] width 32 height 55
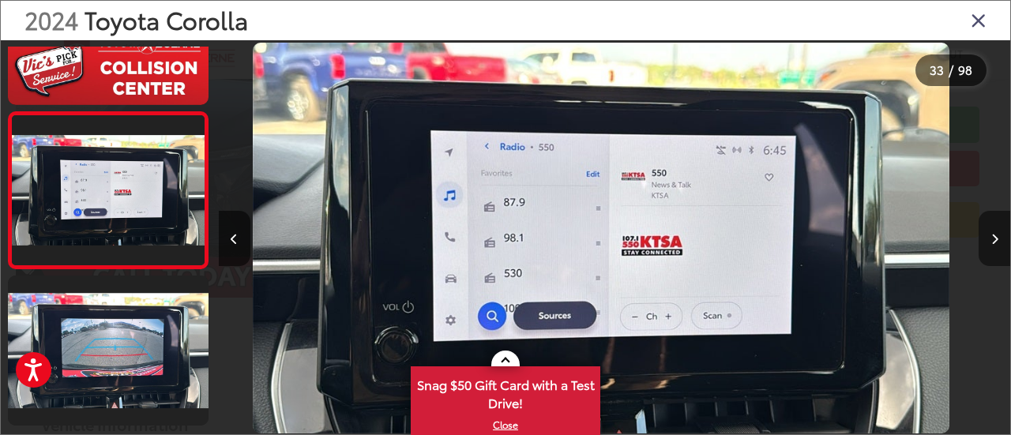
click at [998, 239] on button "Next image" at bounding box center [995, 238] width 32 height 55
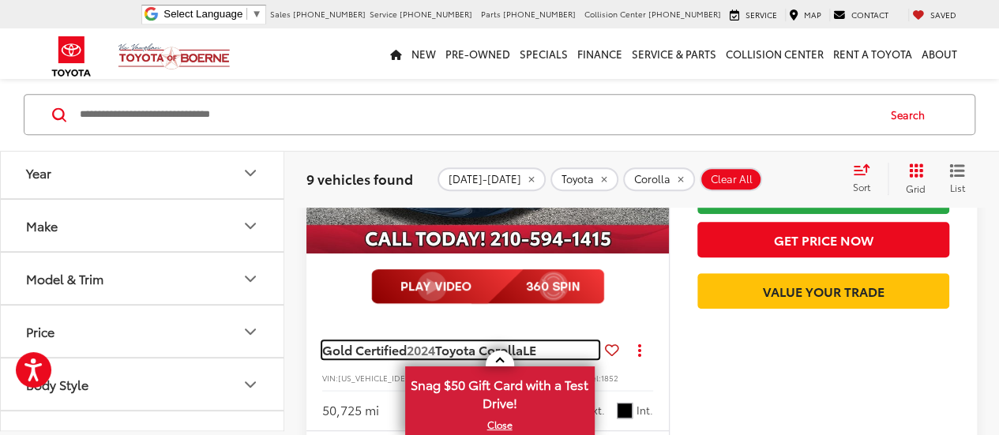
click at [400, 353] on span "Gold Certified" at bounding box center [364, 349] width 85 height 18
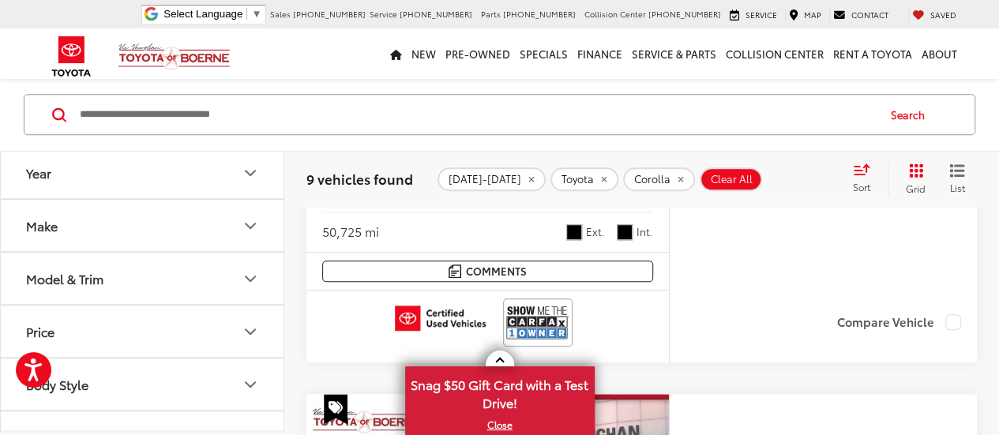
scroll to position [533, 0]
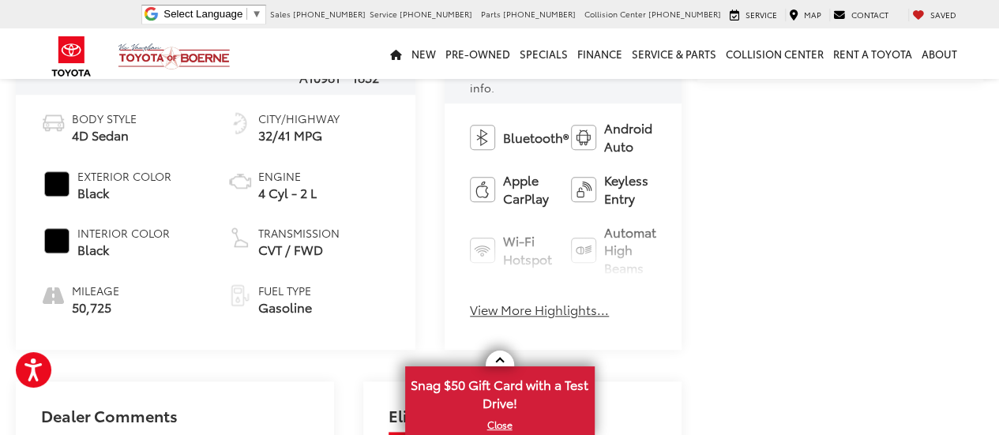
scroll to position [674, 0]
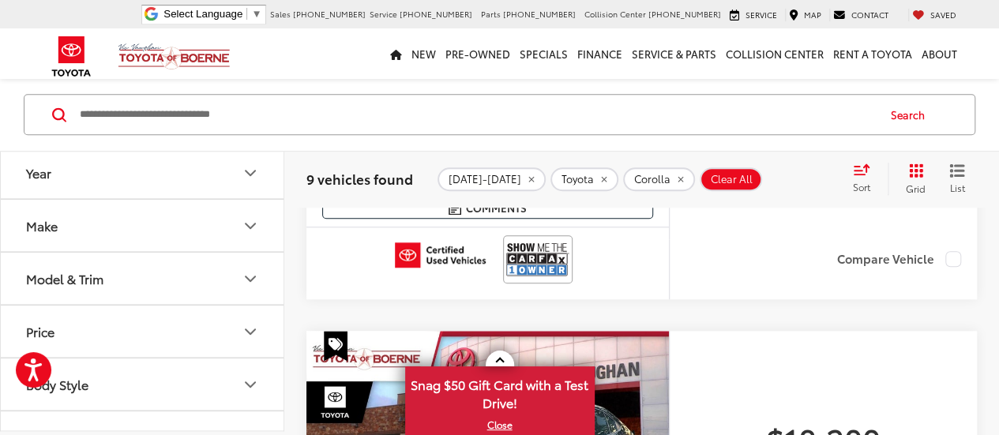
scroll to position [596, 0]
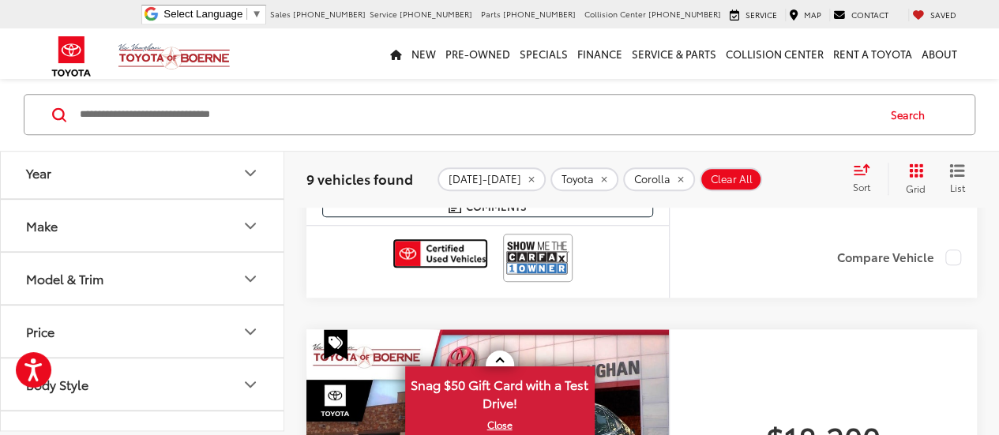
click at [438, 256] on img at bounding box center [440, 253] width 91 height 25
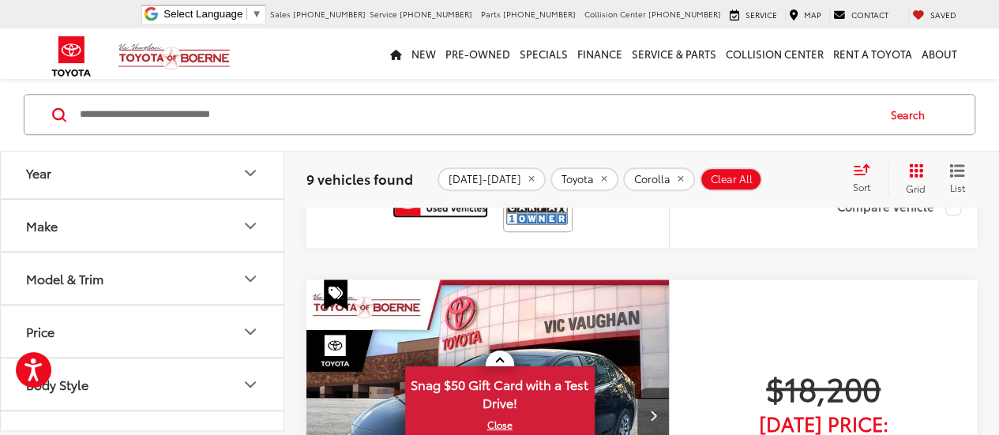
scroll to position [545, 0]
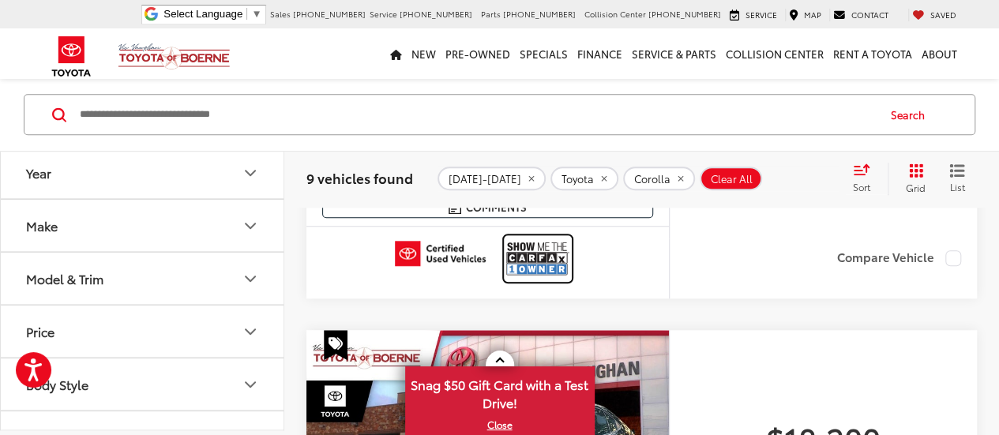
click at [537, 260] on img at bounding box center [537, 259] width 63 height 42
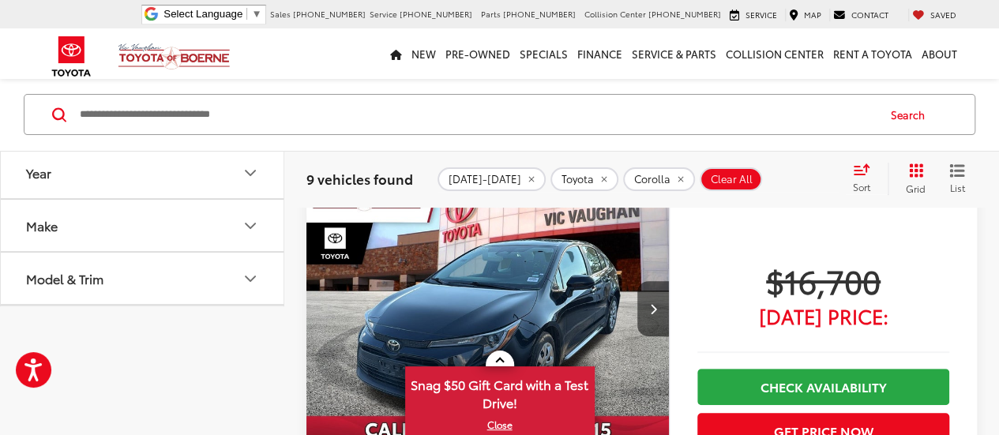
scroll to position [0, 0]
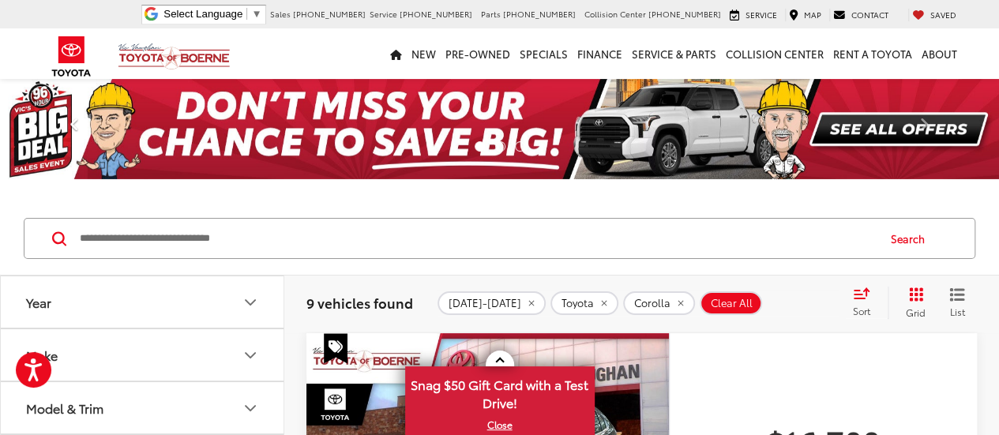
click at [77, 121] on span at bounding box center [75, 129] width 24 height 24
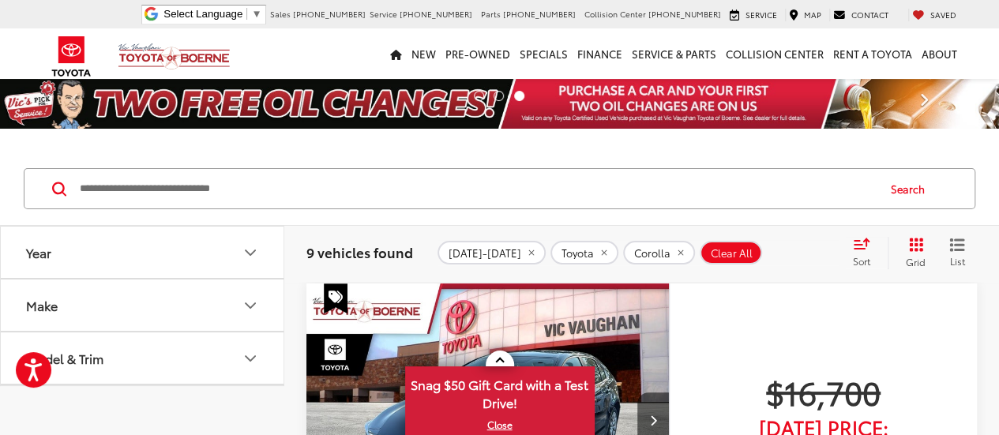
click at [926, 99] on span at bounding box center [924, 104] width 24 height 24
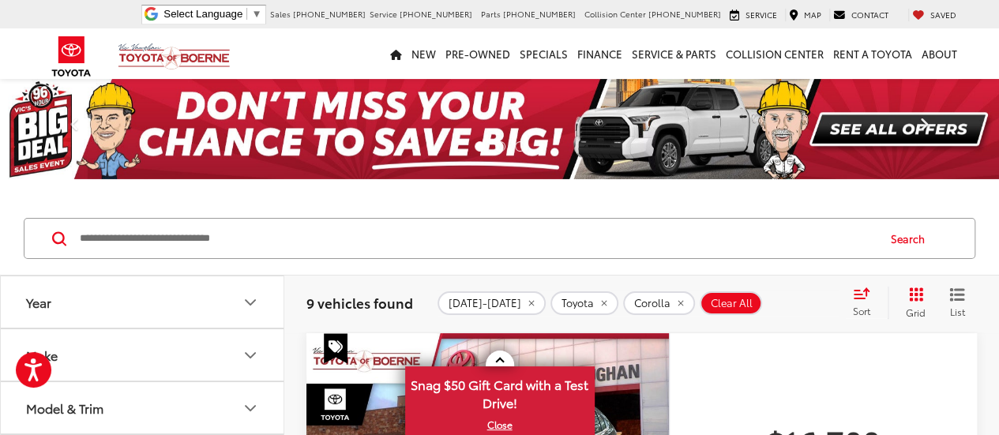
click at [926, 99] on link "Next" at bounding box center [924, 129] width 150 height 100
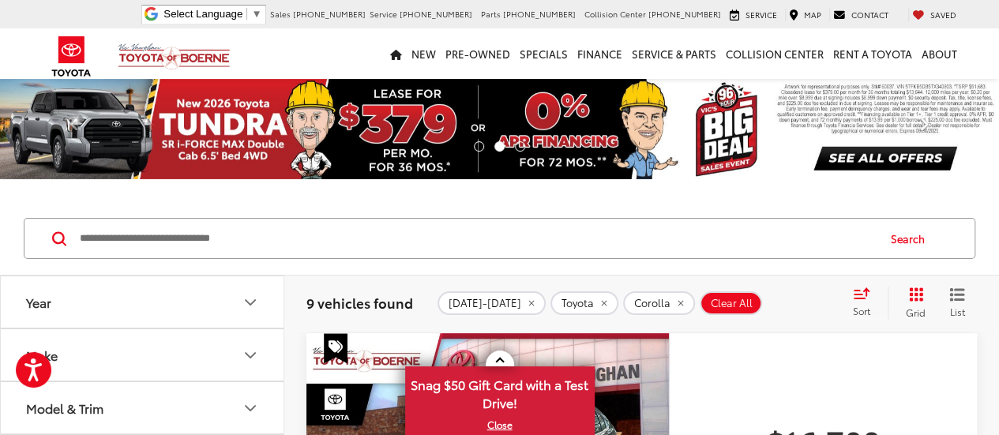
click at [926, 99] on link "Next" at bounding box center [924, 129] width 150 height 100
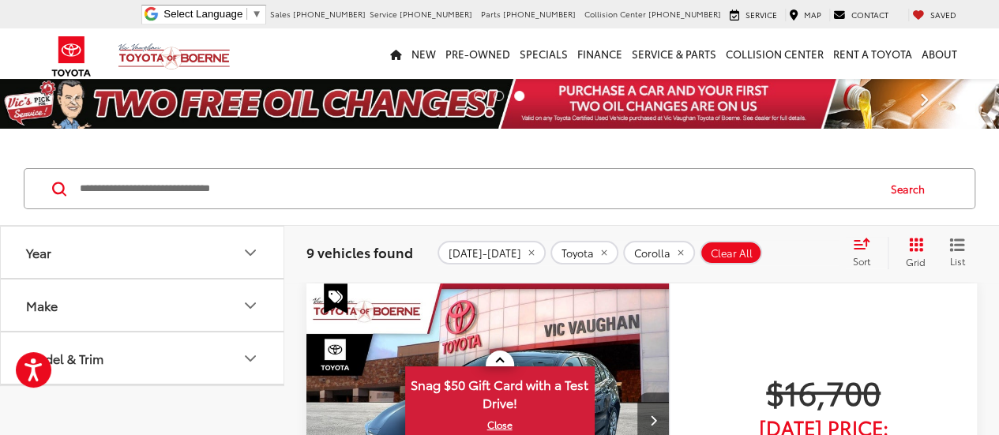
click at [926, 99] on span at bounding box center [924, 104] width 24 height 24
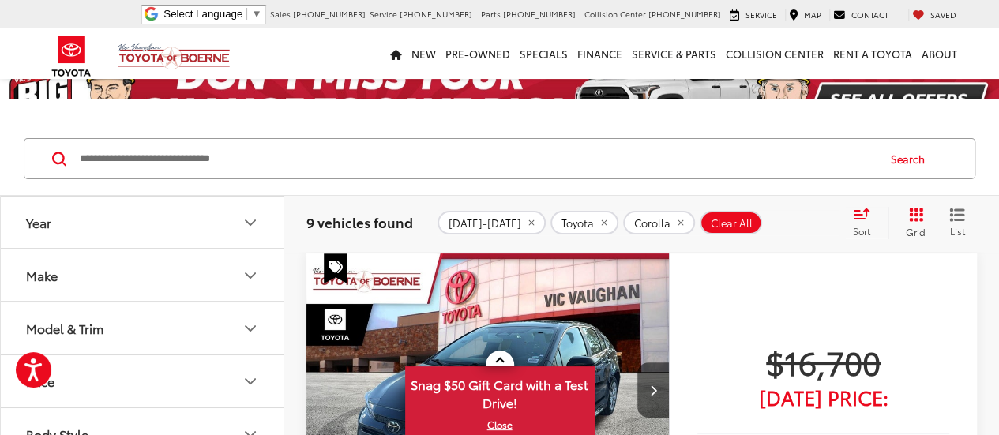
scroll to position [30, 0]
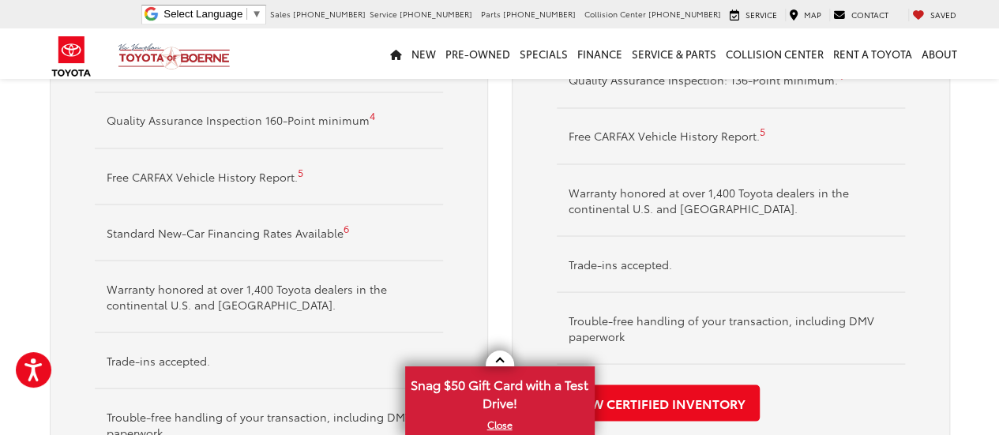
scroll to position [1350, 0]
click at [344, 224] on link "6" at bounding box center [347, 227] width 6 height 14
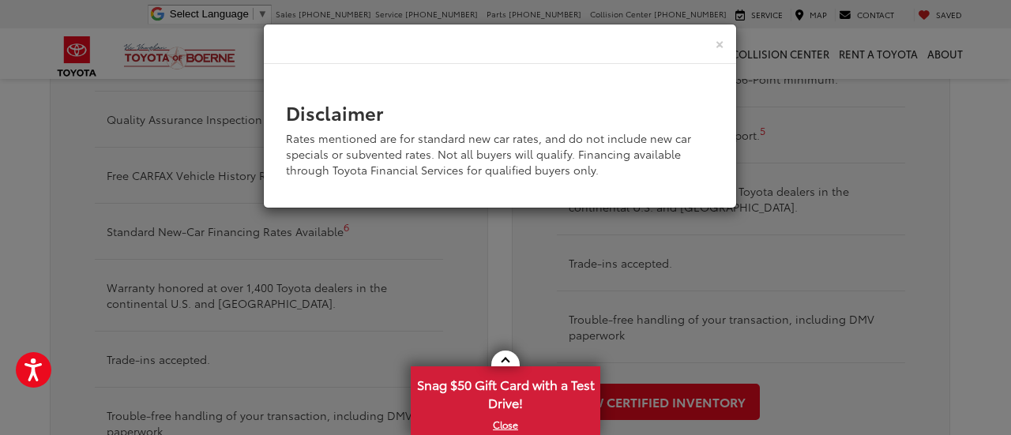
click at [363, 246] on div "× Disclaimer Rates mentioned are for standard new car rates, and do not include…" at bounding box center [505, 217] width 1011 height 435
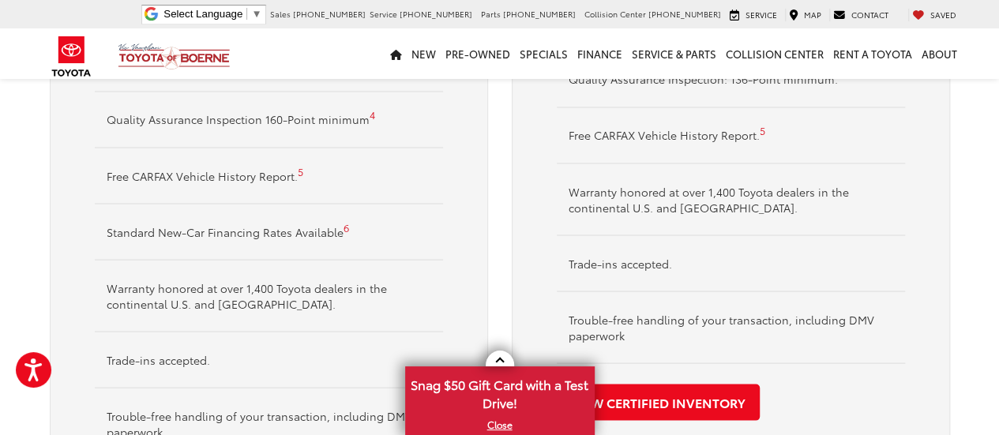
click at [299, 169] on link "5" at bounding box center [301, 171] width 6 height 14
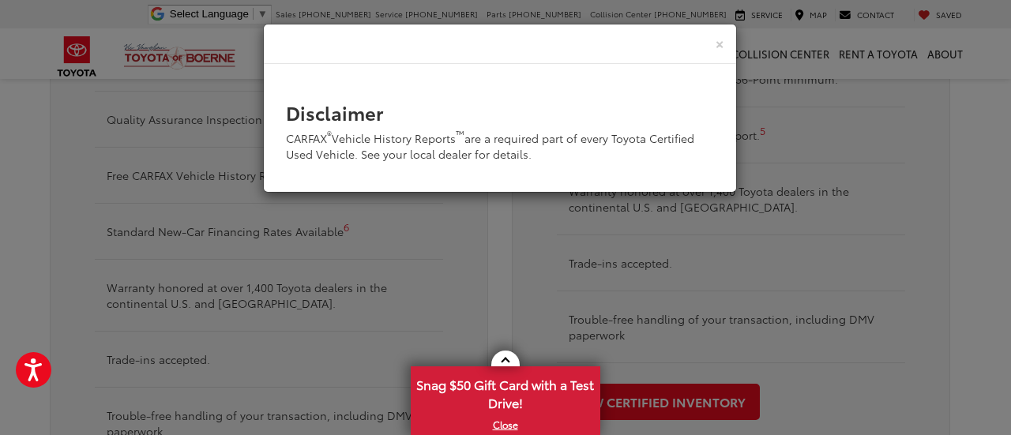
click at [404, 227] on div "× Disclaimer CARFAX ® Vehicle History Reports ™ are a required part of every To…" at bounding box center [505, 217] width 1011 height 435
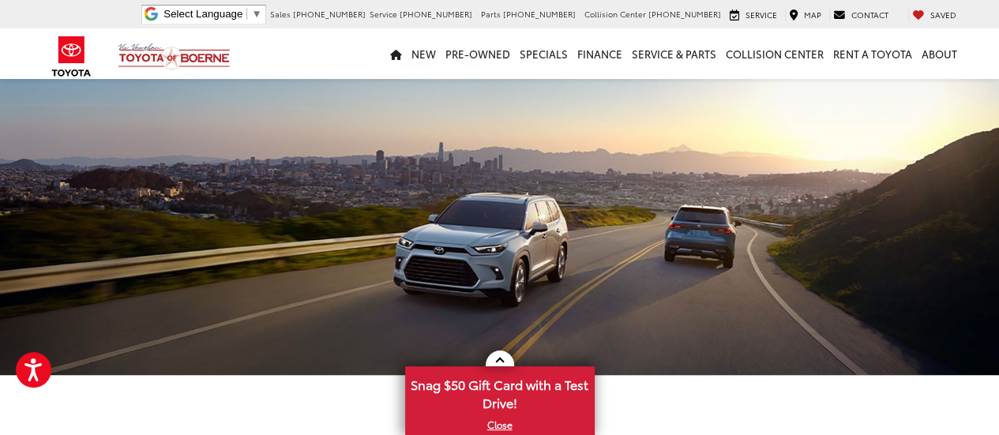
scroll to position [0, 0]
